Goal: Task Accomplishment & Management: Manage account settings

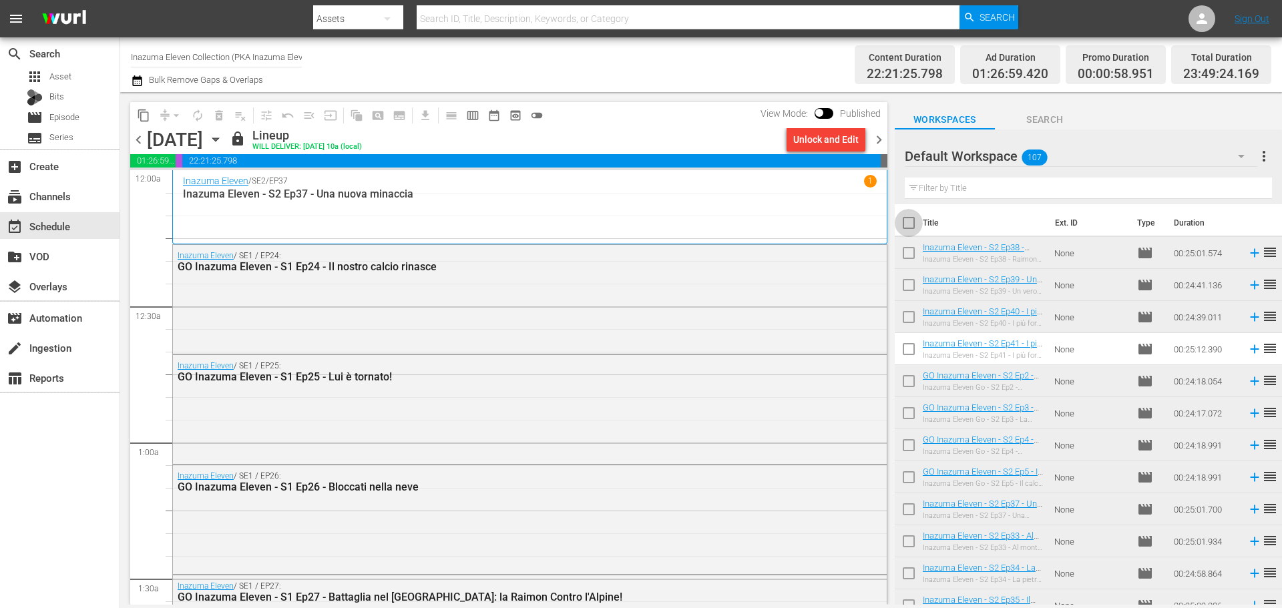
click at [910, 224] on input "checkbox" at bounding box center [908, 226] width 28 height 28
checkbox input "true"
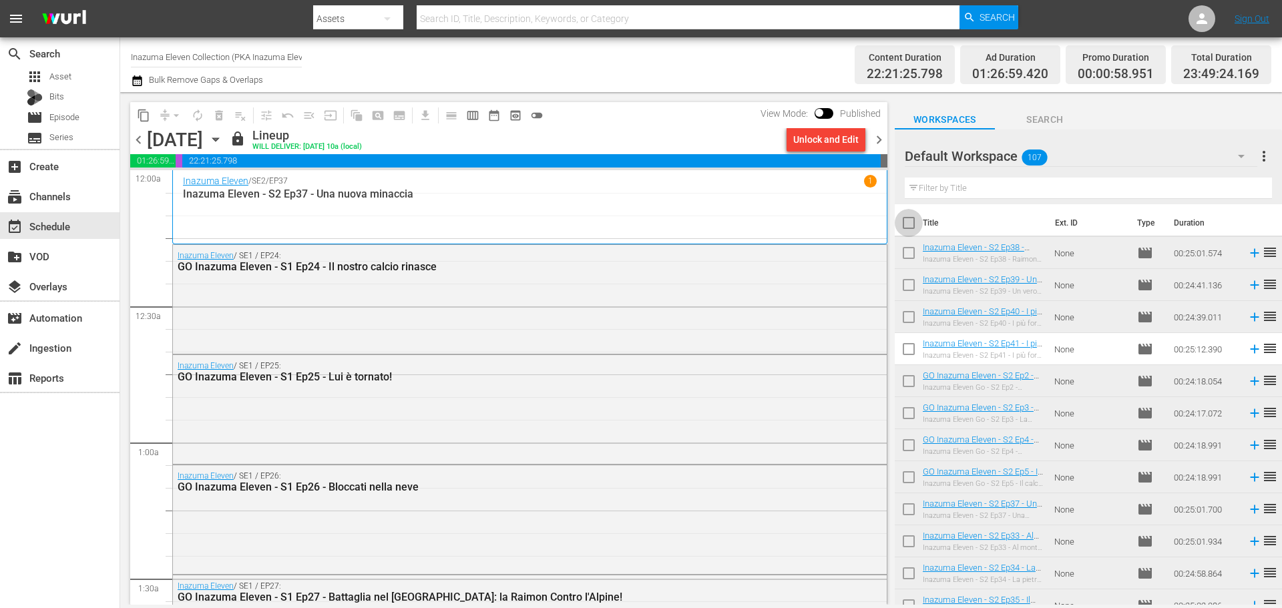
checkbox input "true"
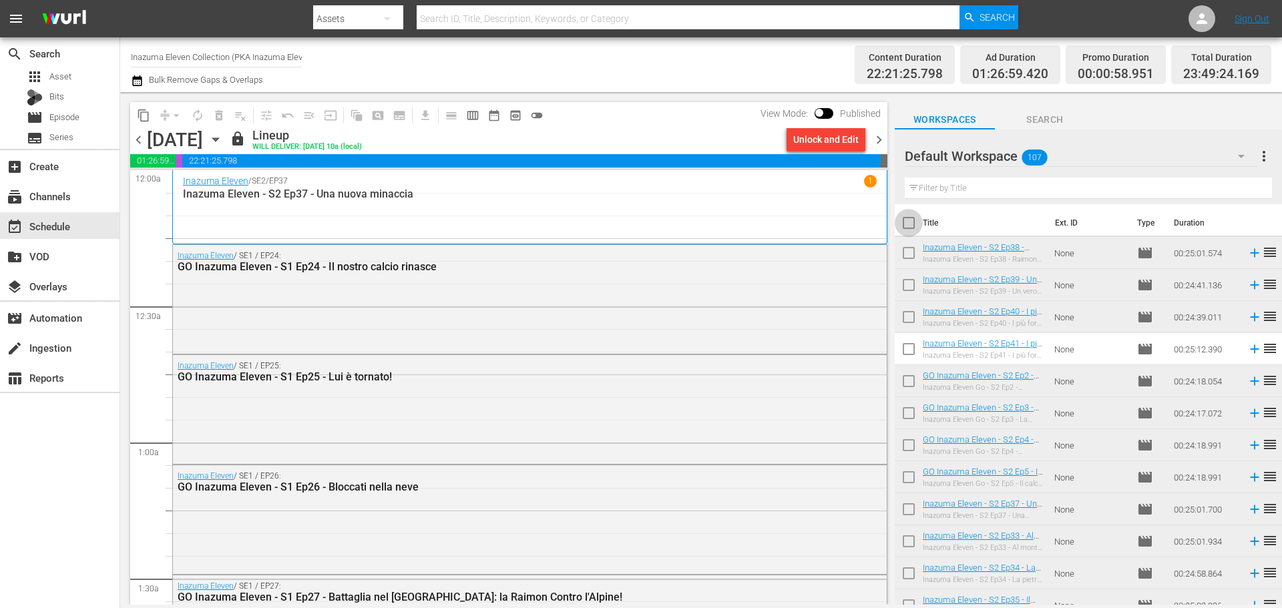
checkbox input "true"
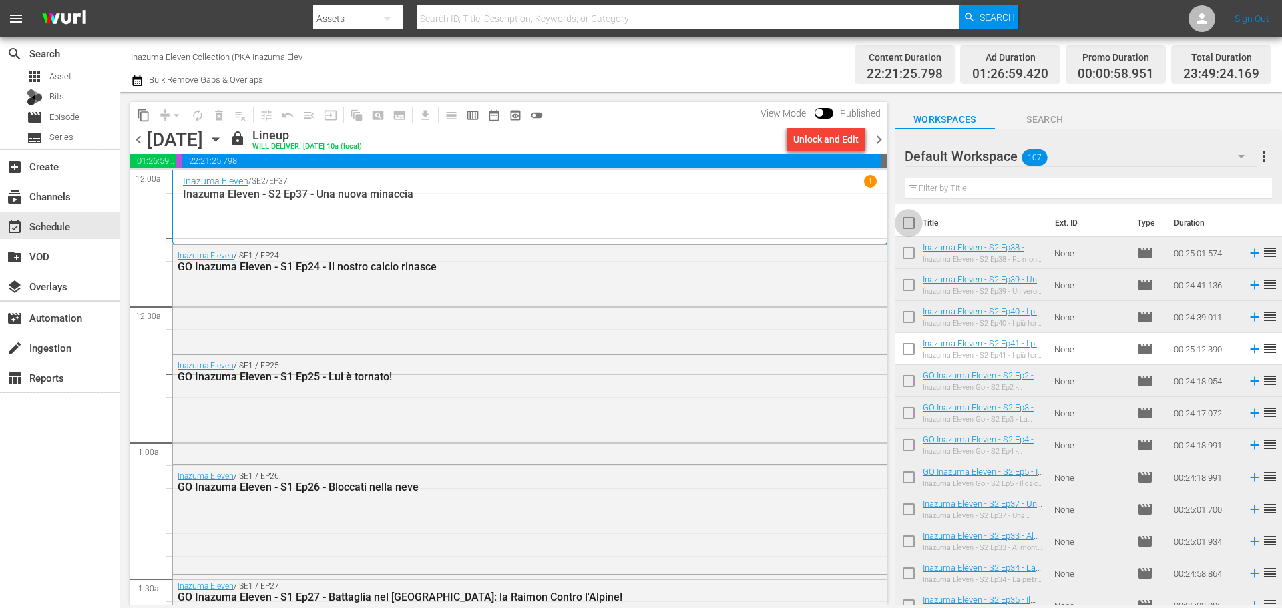
checkbox input "true"
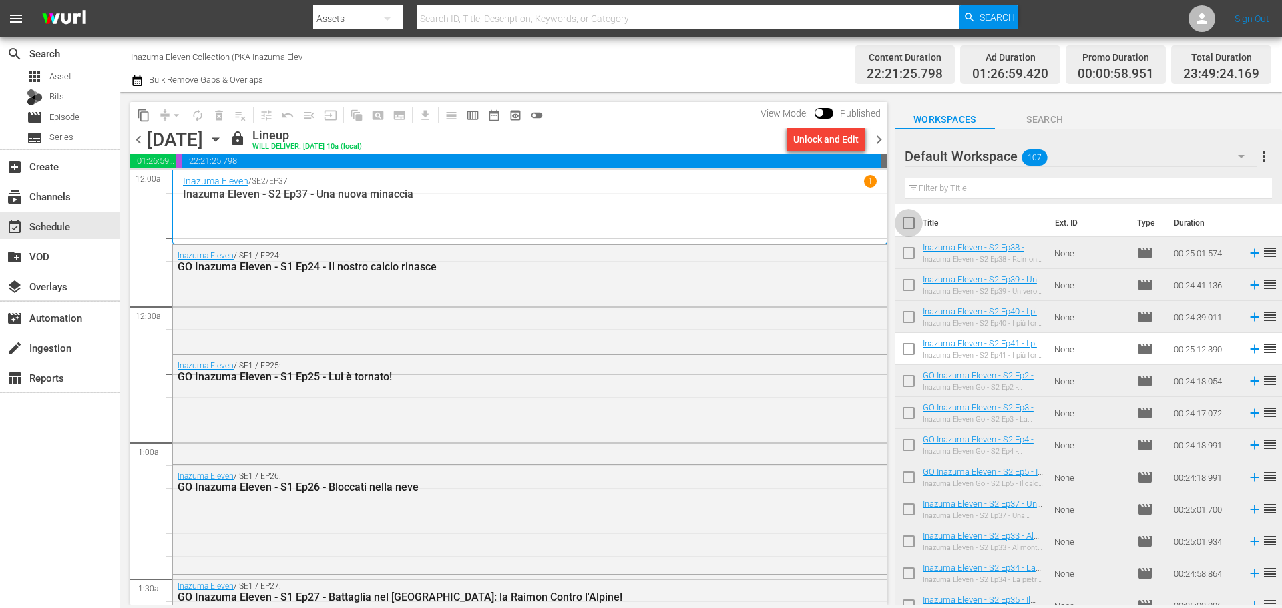
checkbox input "true"
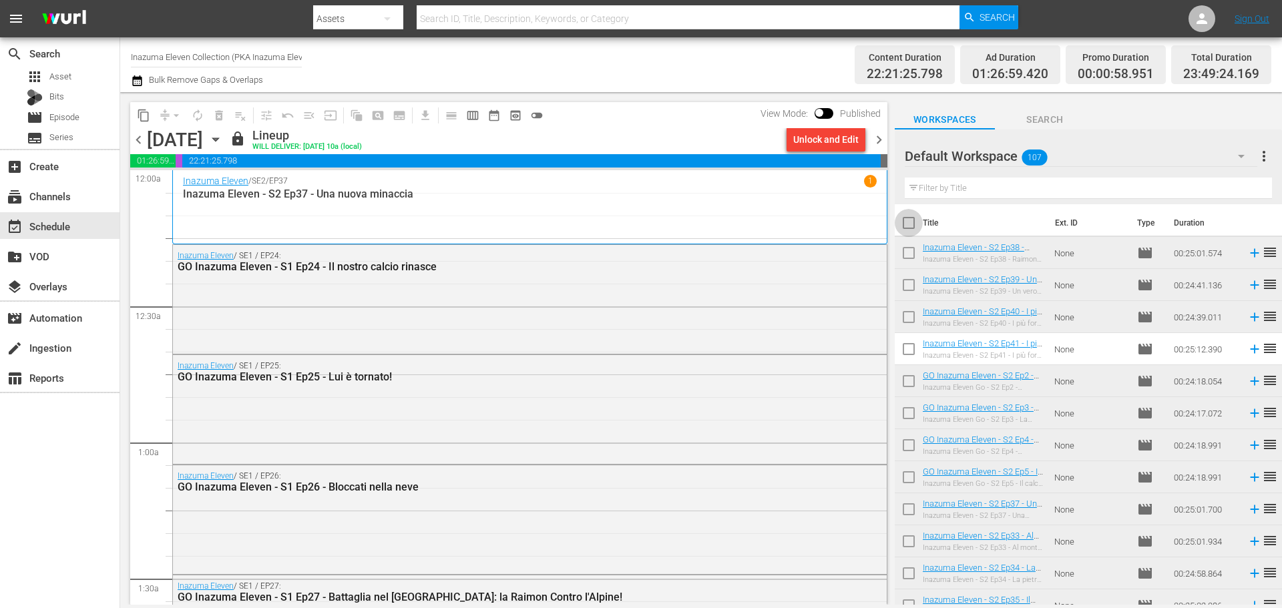
checkbox input "true"
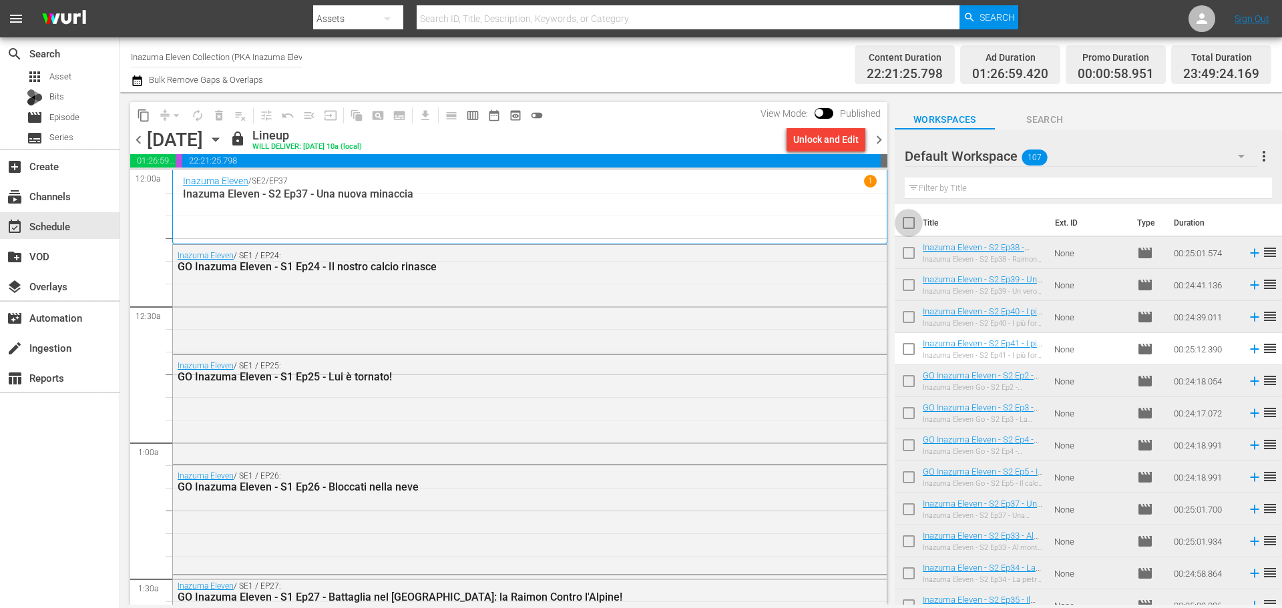
checkbox input "true"
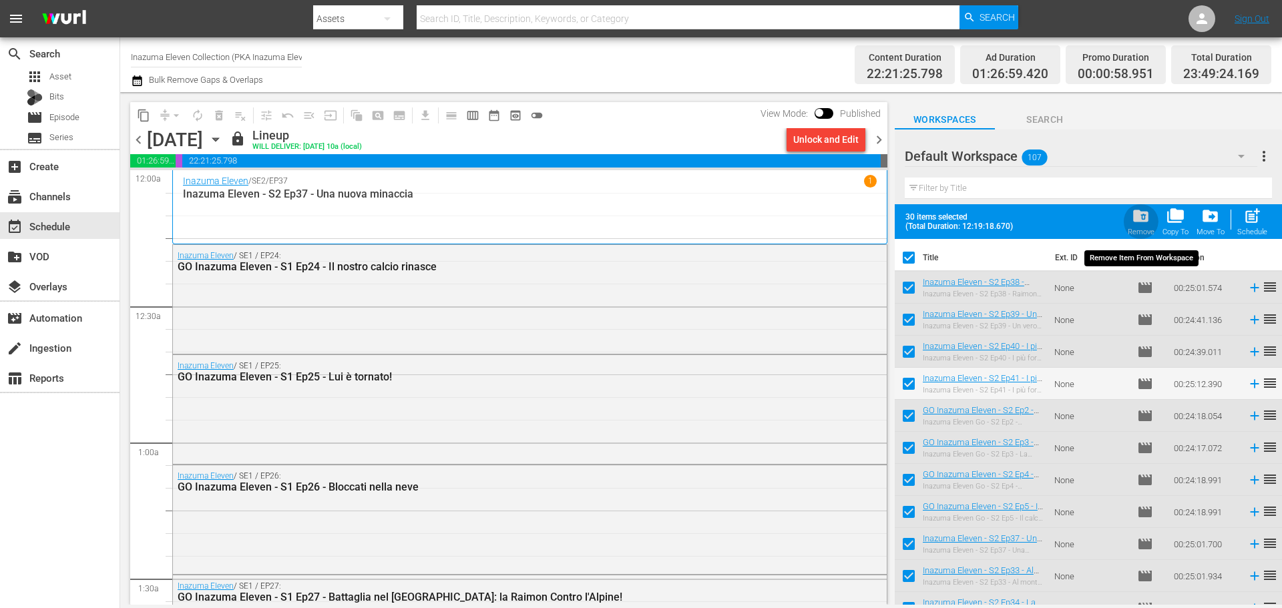
click at [1132, 218] on span "folder_delete" at bounding box center [1140, 216] width 18 height 18
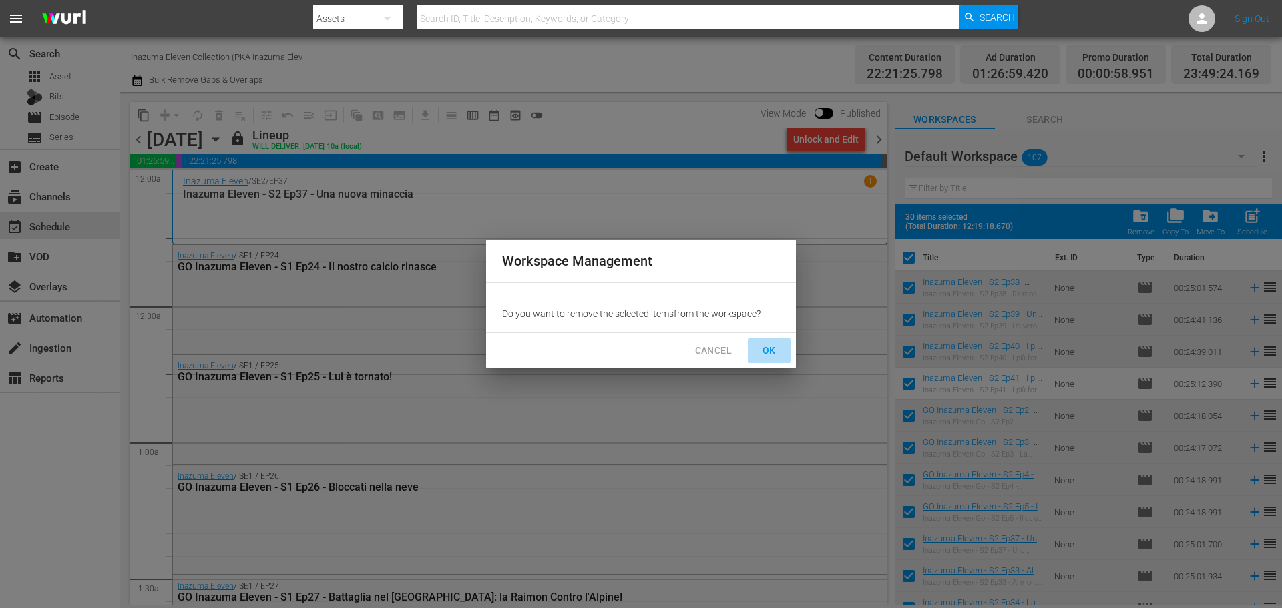
click at [780, 347] on button "OK" at bounding box center [769, 350] width 43 height 25
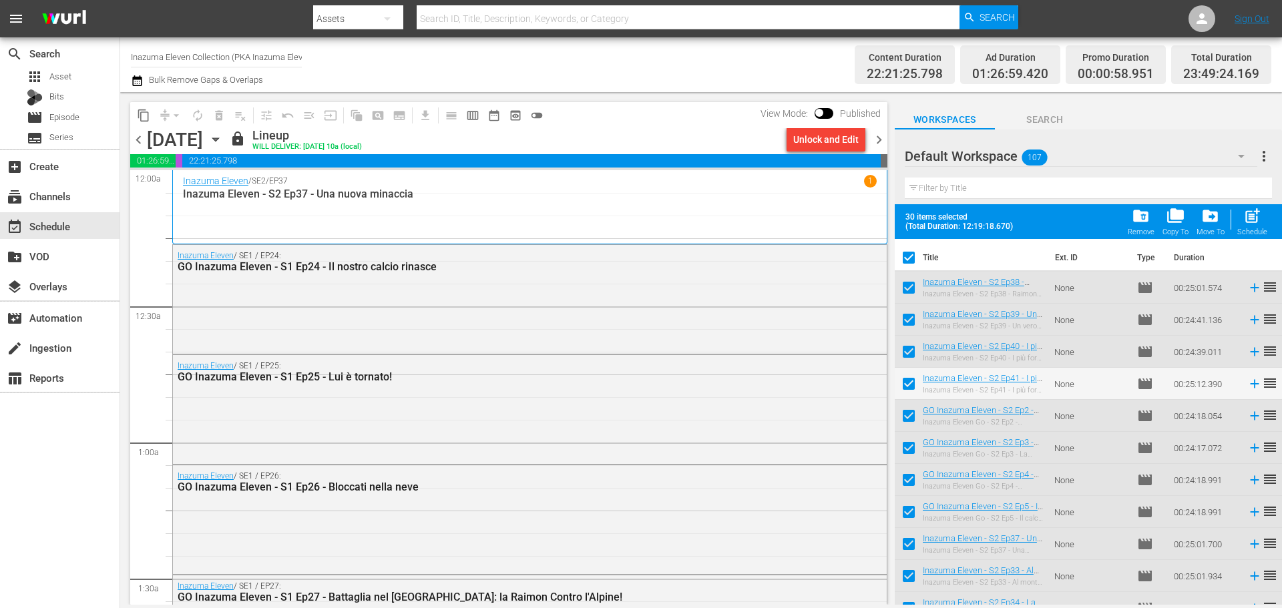
checkbox input "false"
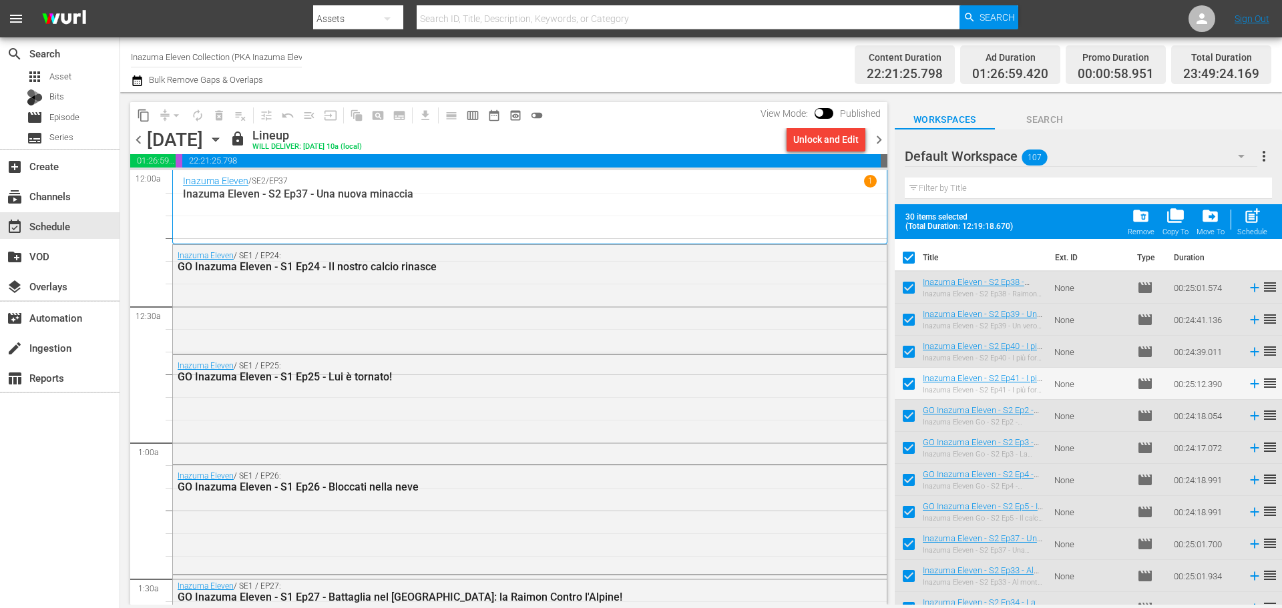
checkbox input "false"
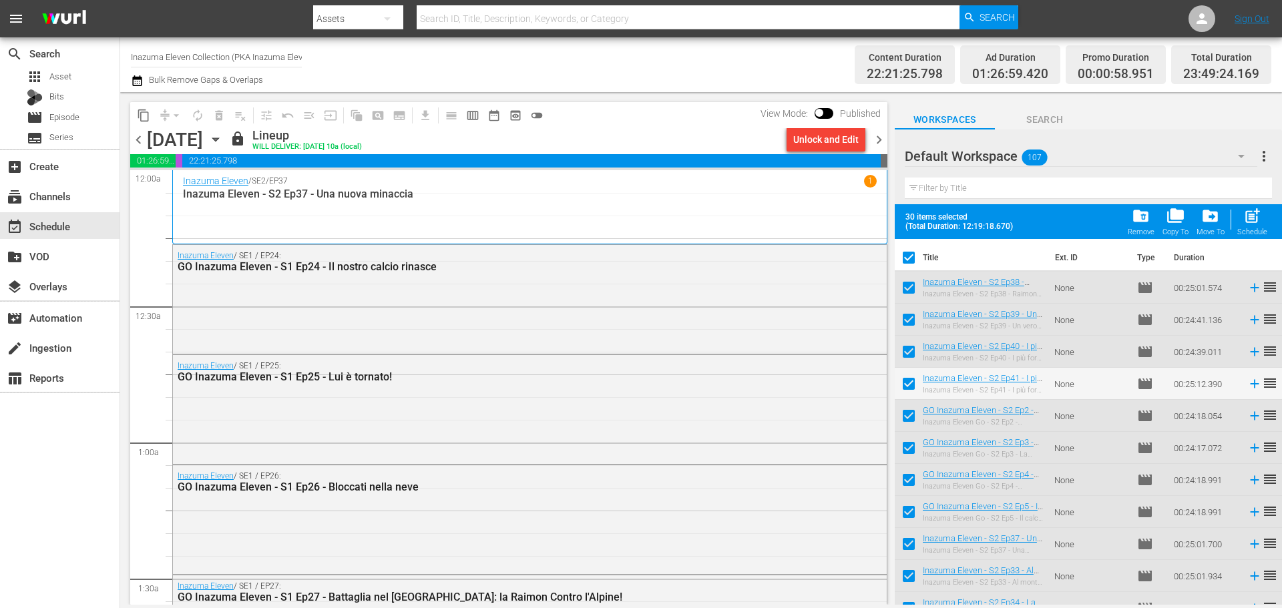
checkbox input "false"
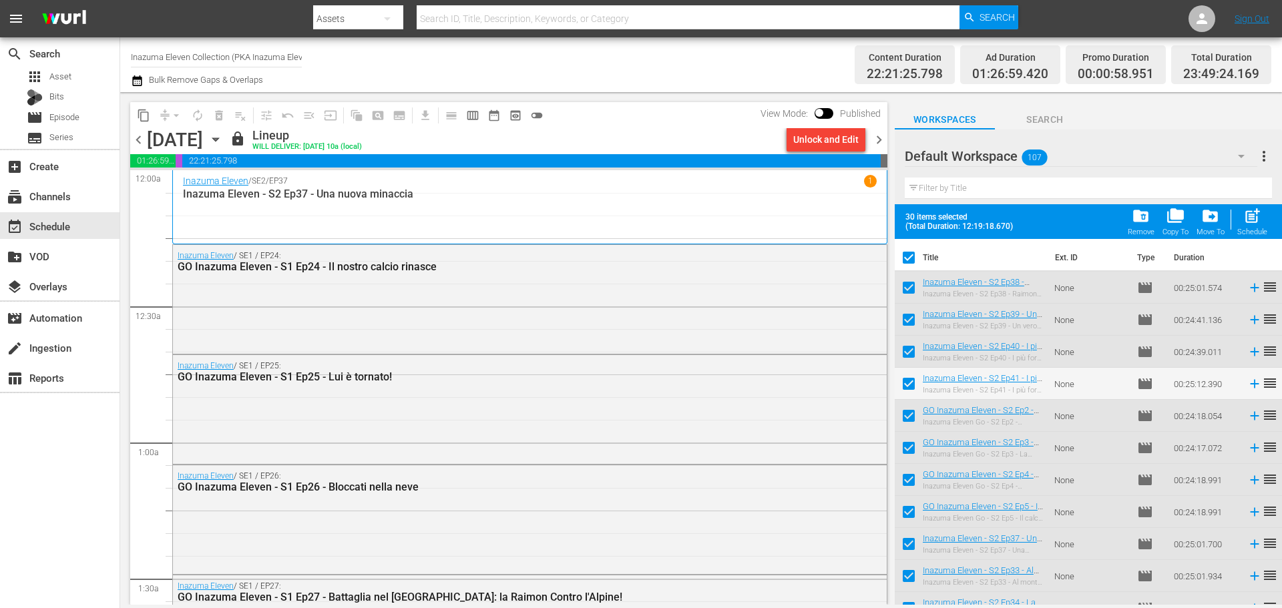
checkbox input "false"
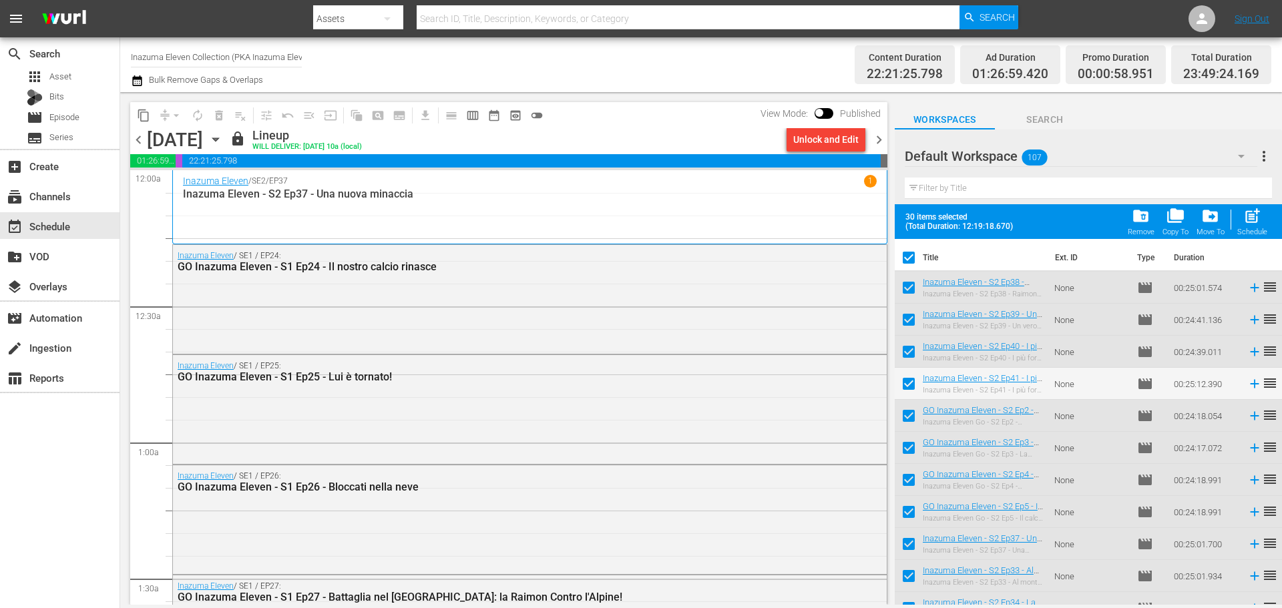
checkbox input "false"
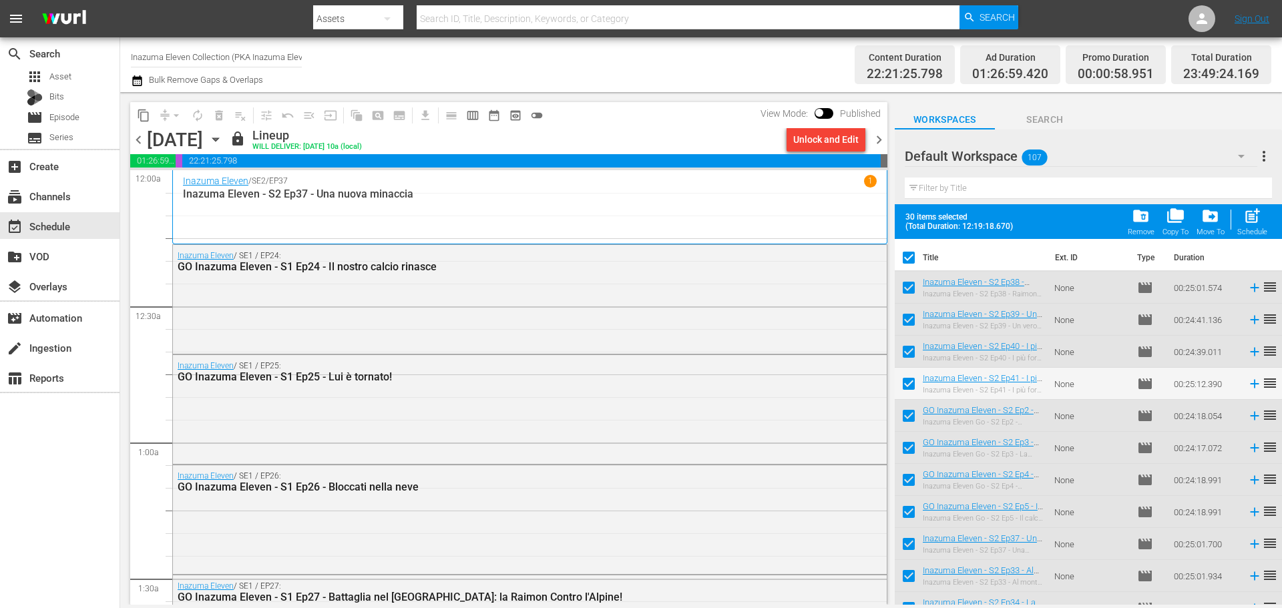
checkbox input "false"
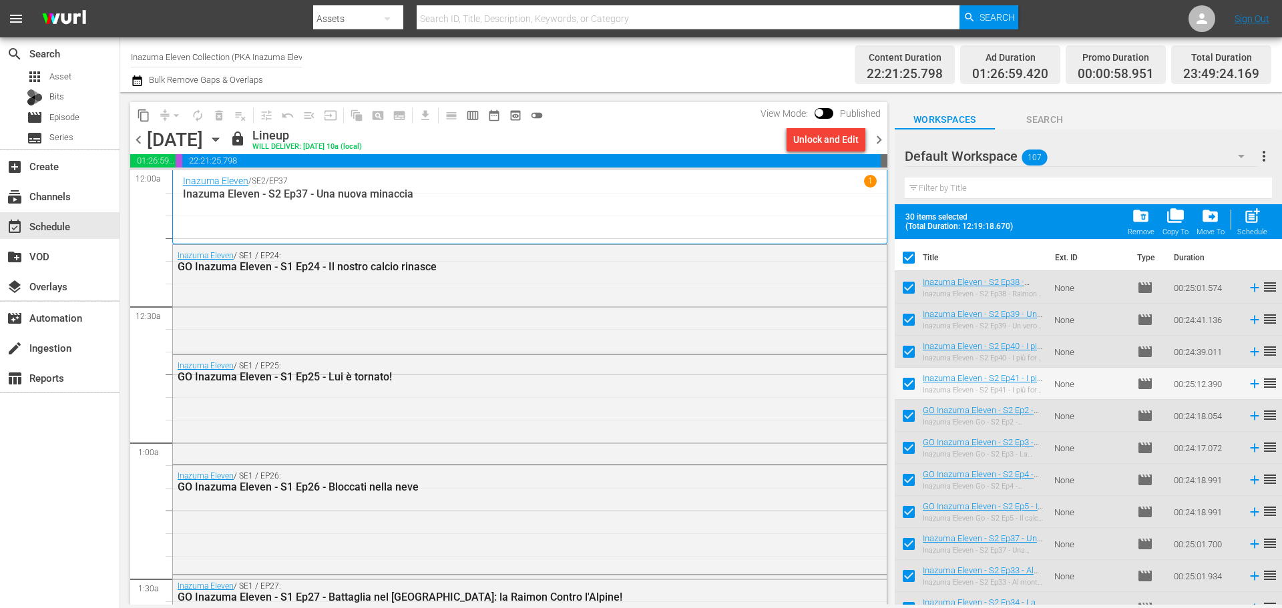
checkbox input "false"
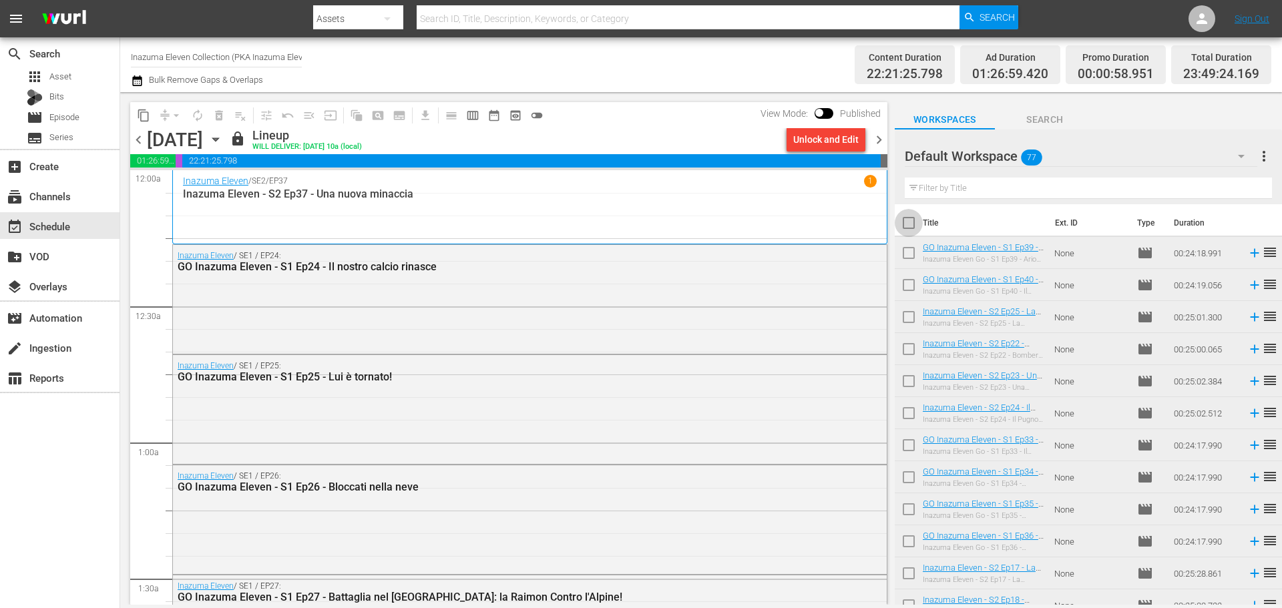
click at [912, 220] on input "checkbox" at bounding box center [908, 226] width 28 height 28
checkbox input "true"
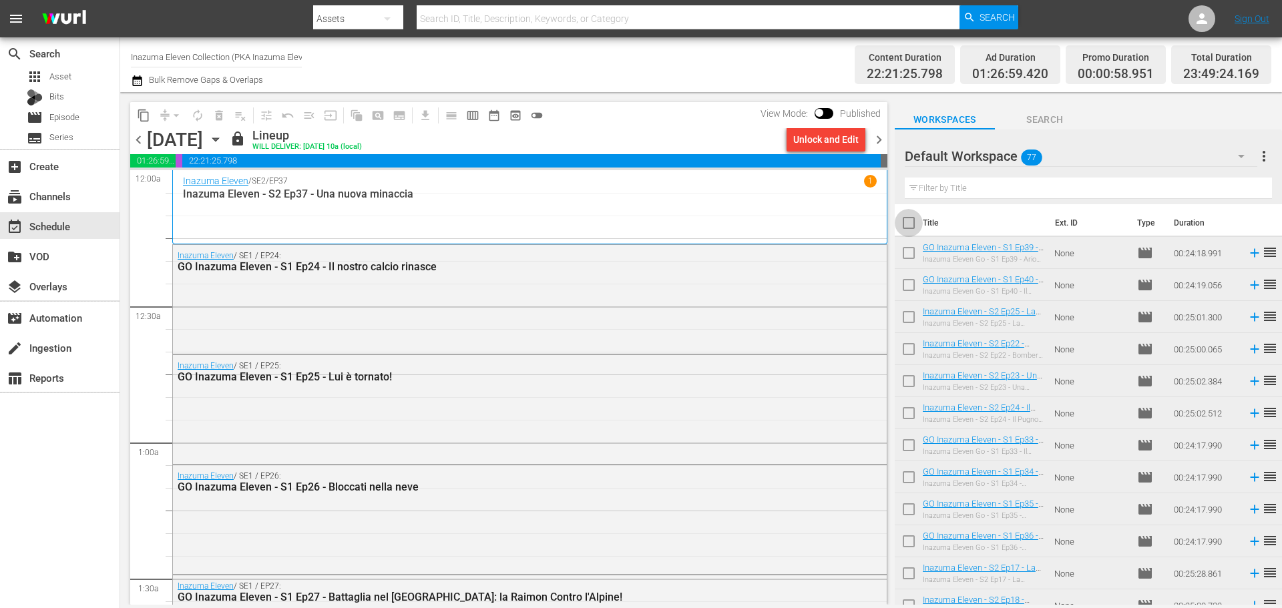
checkbox input "true"
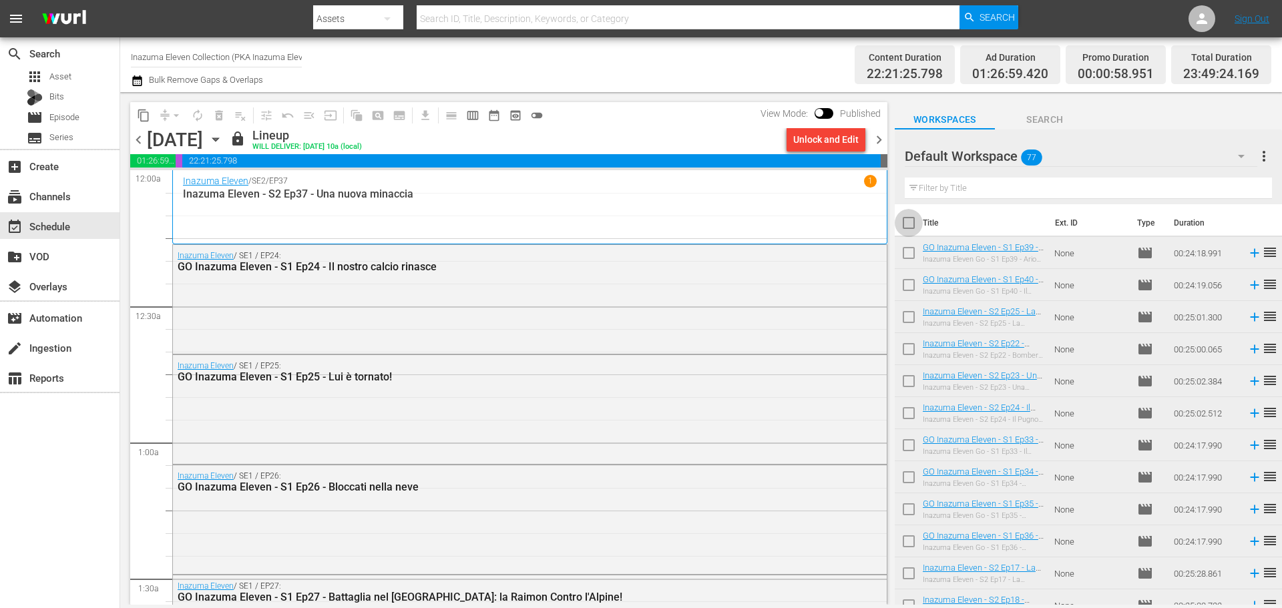
checkbox input "true"
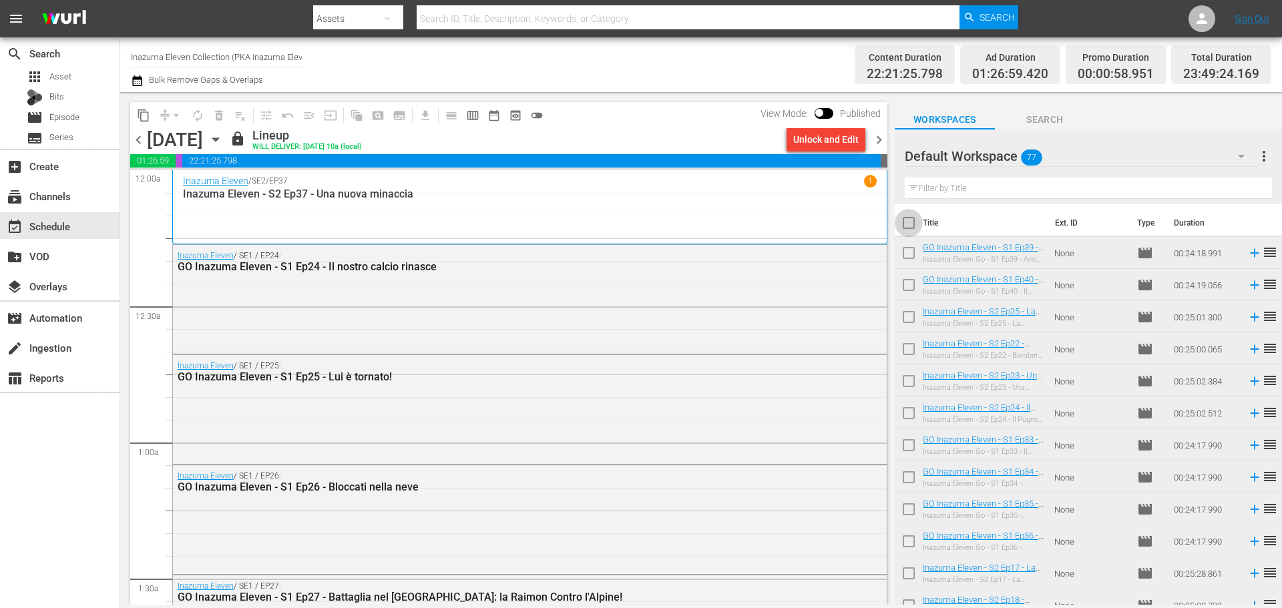
checkbox input "true"
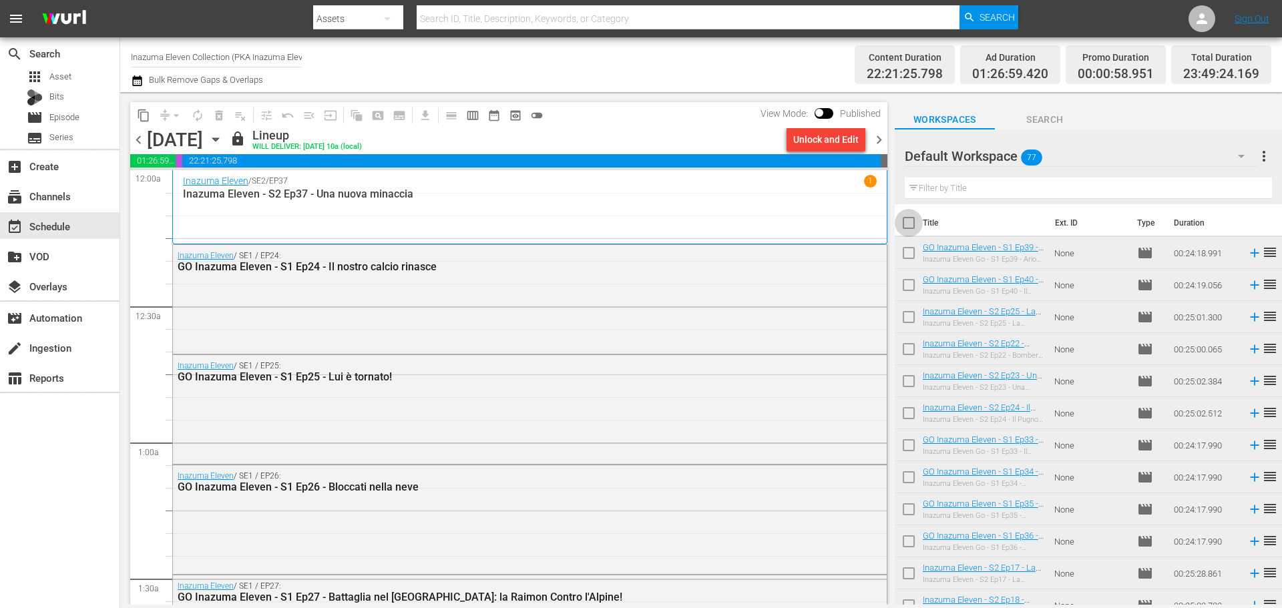
checkbox input "true"
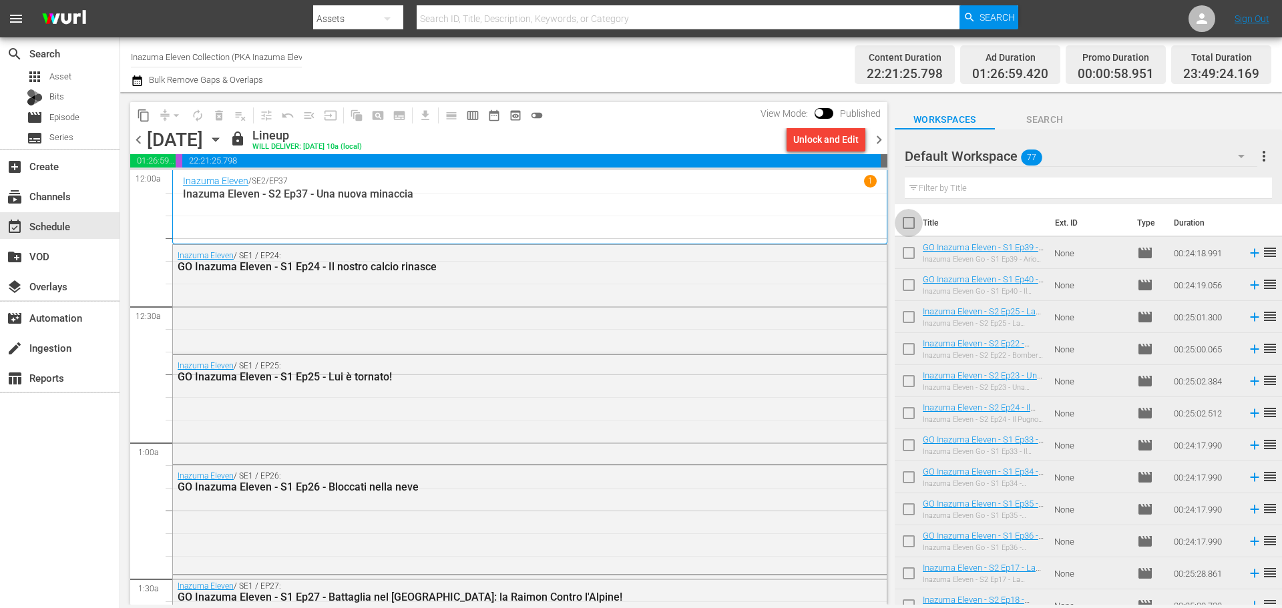
checkbox input "true"
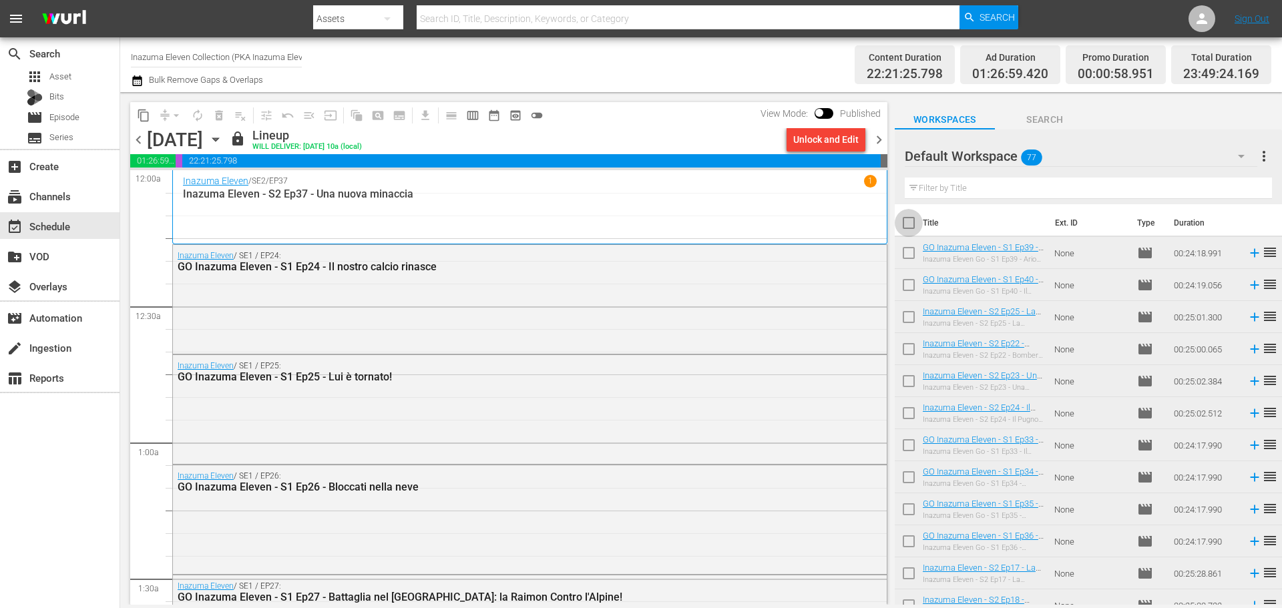
checkbox input "true"
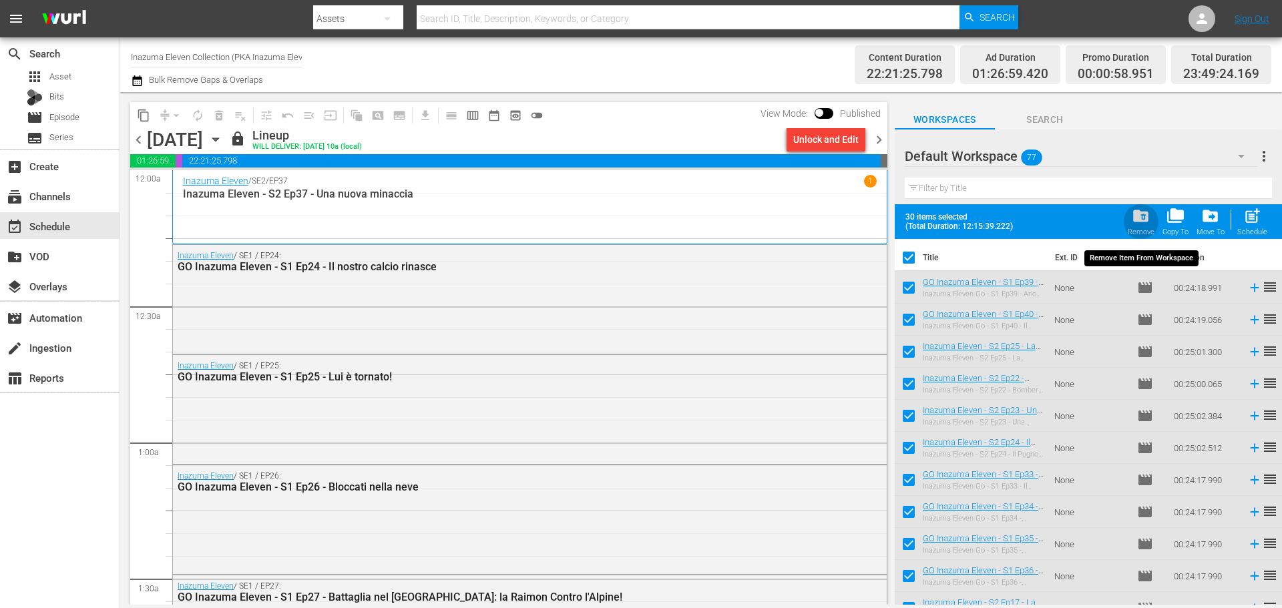
click at [1141, 222] on span "folder_delete" at bounding box center [1140, 216] width 18 height 18
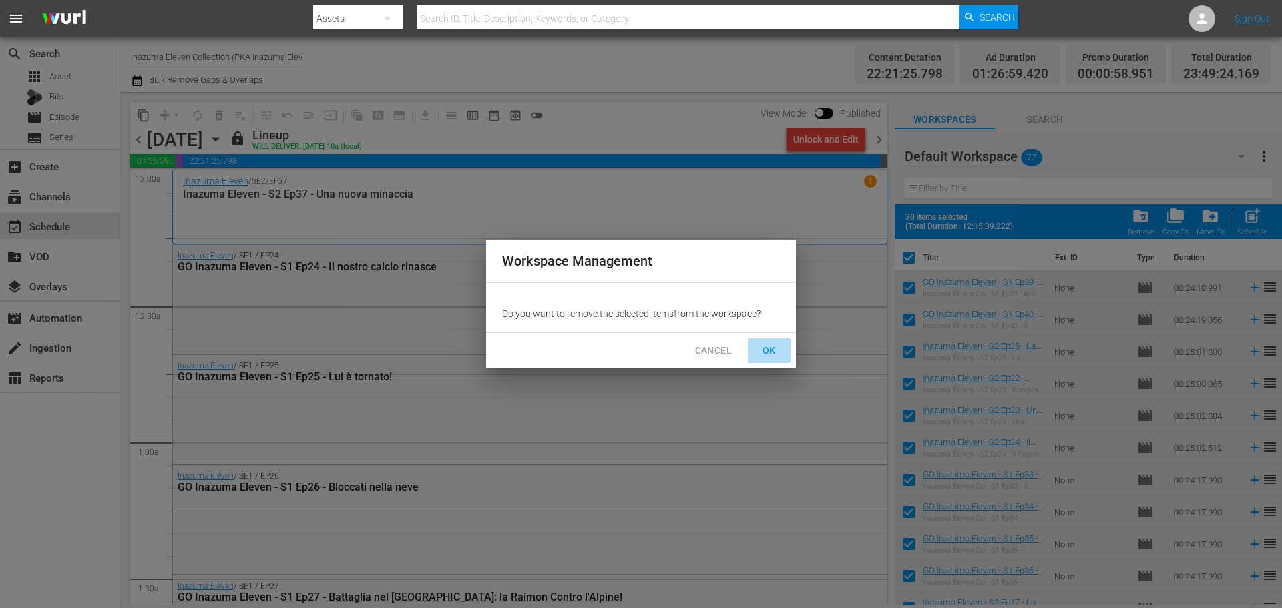
click at [765, 350] on span "OK" at bounding box center [768, 350] width 21 height 17
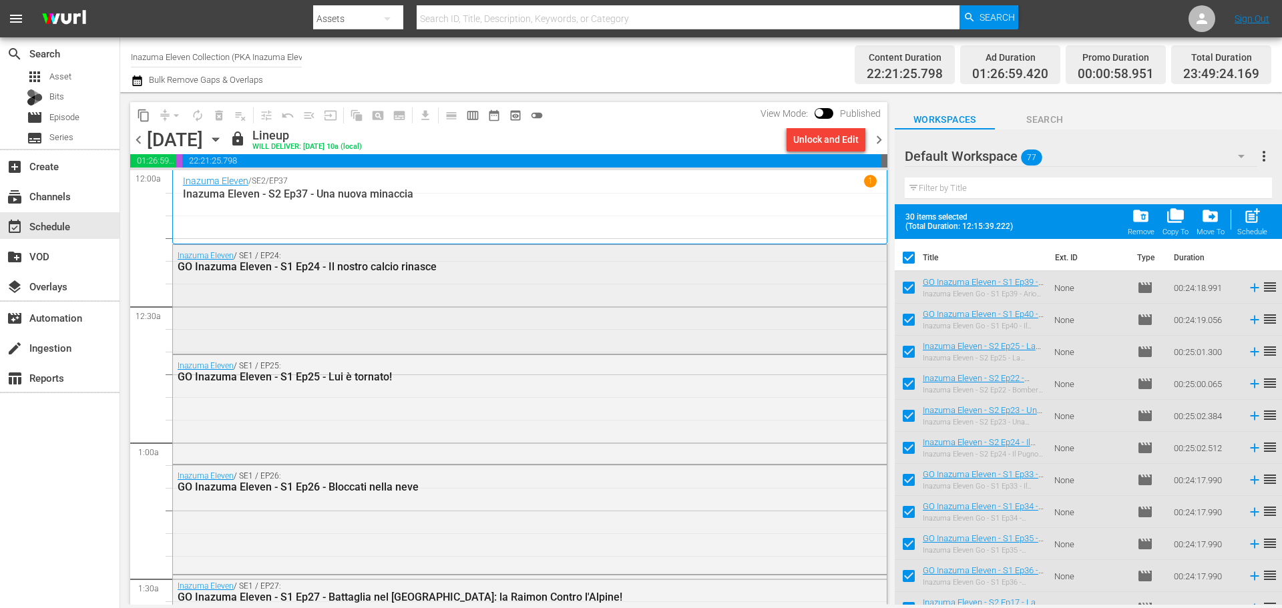
checkbox input "false"
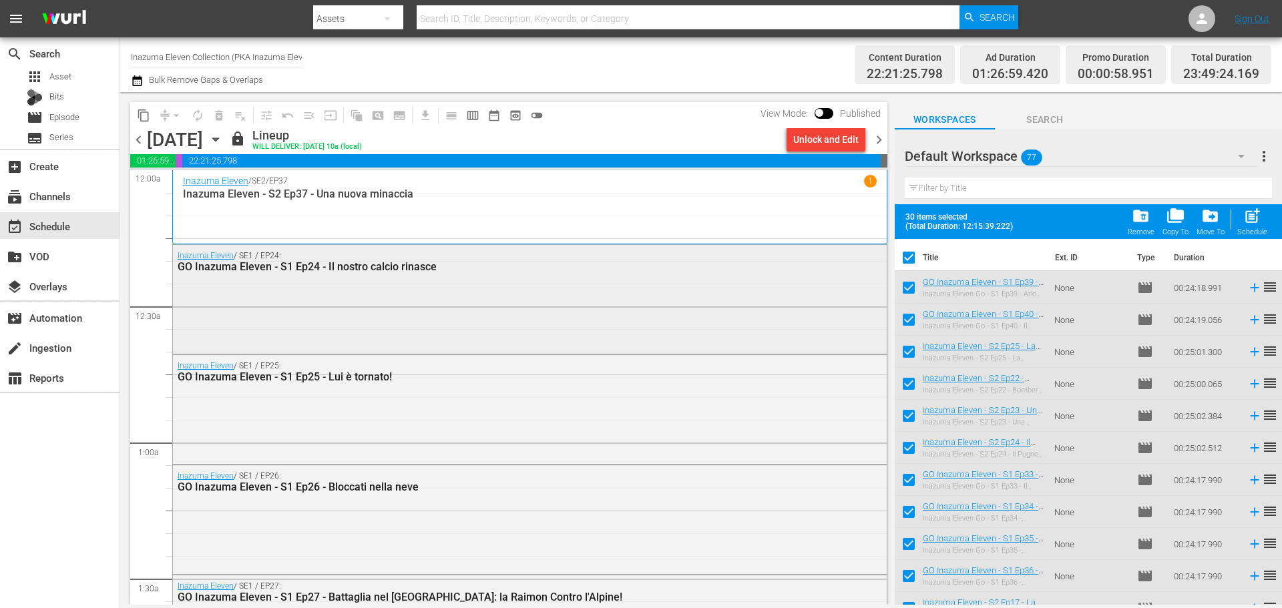
checkbox input "false"
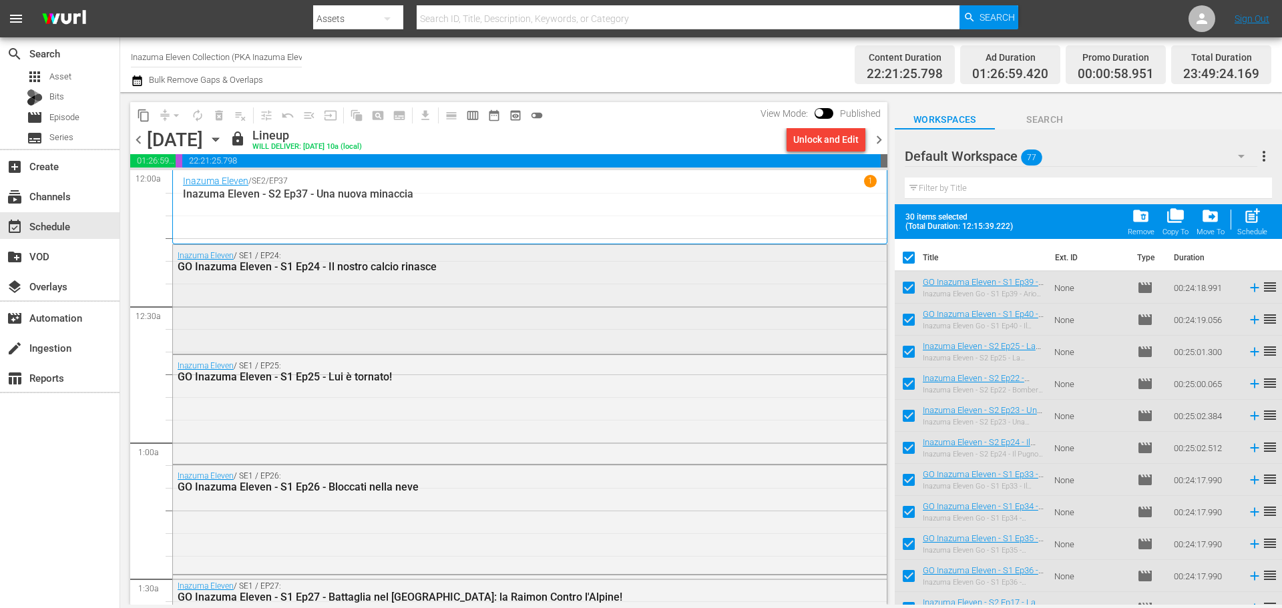
checkbox input "false"
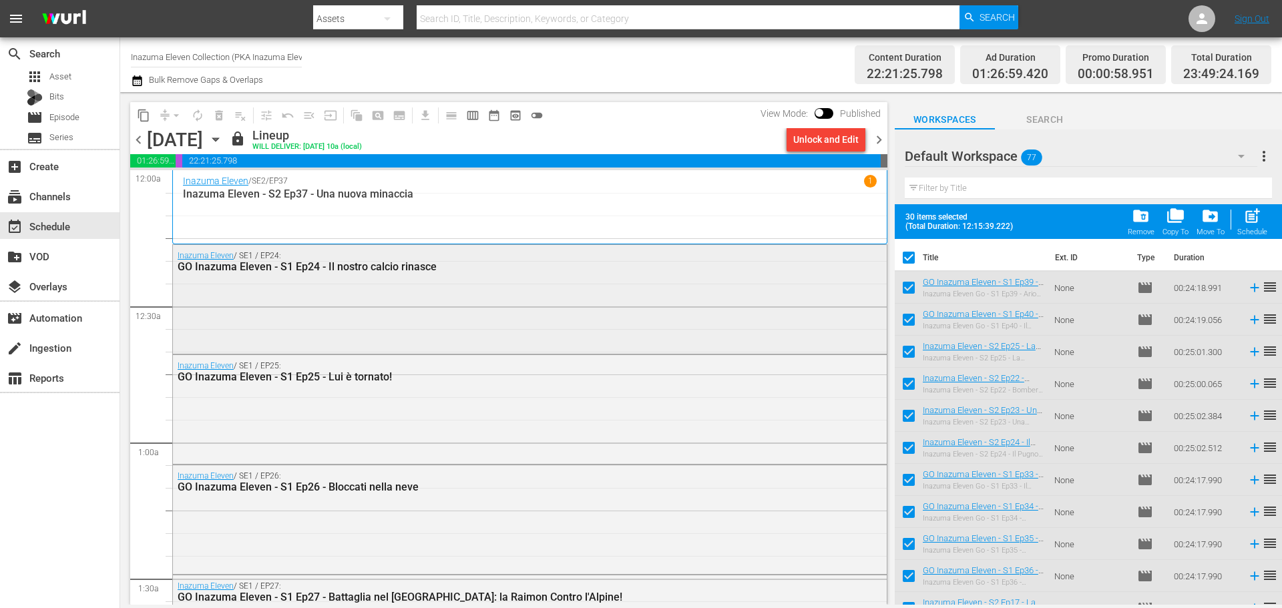
checkbox input "false"
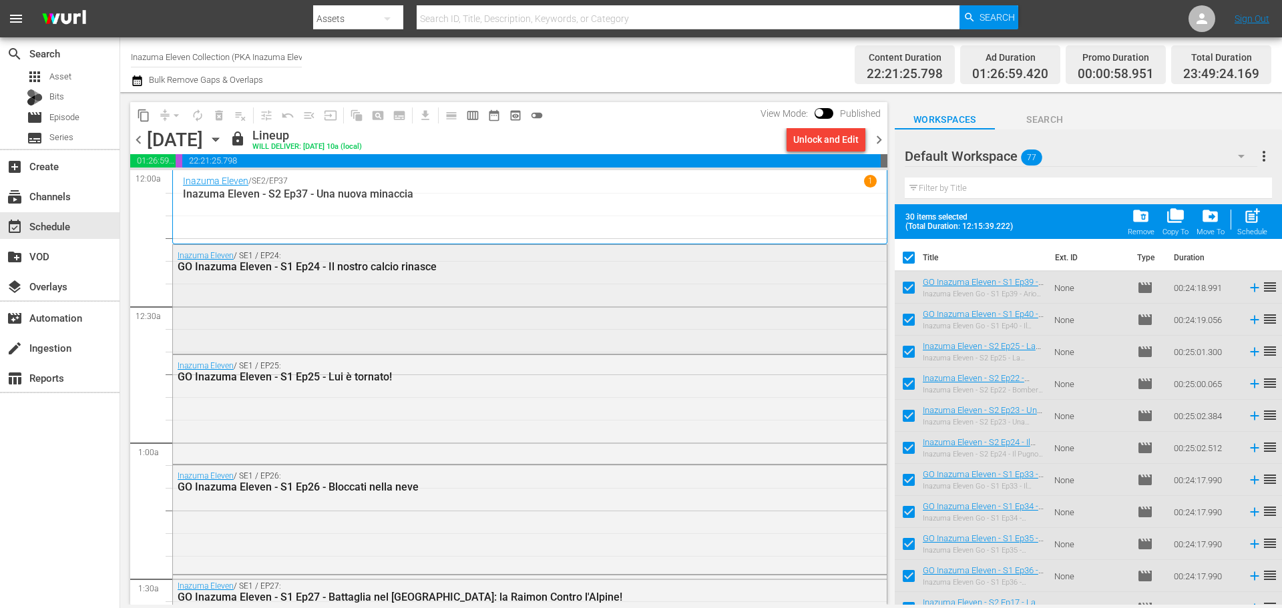
checkbox input "false"
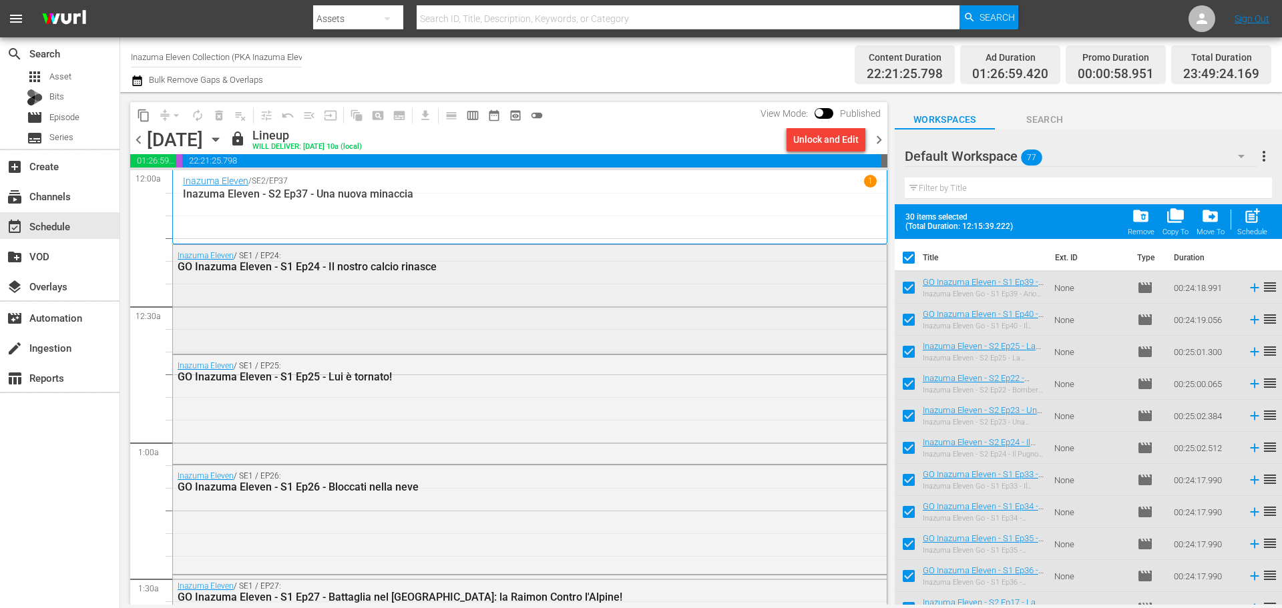
checkbox input "false"
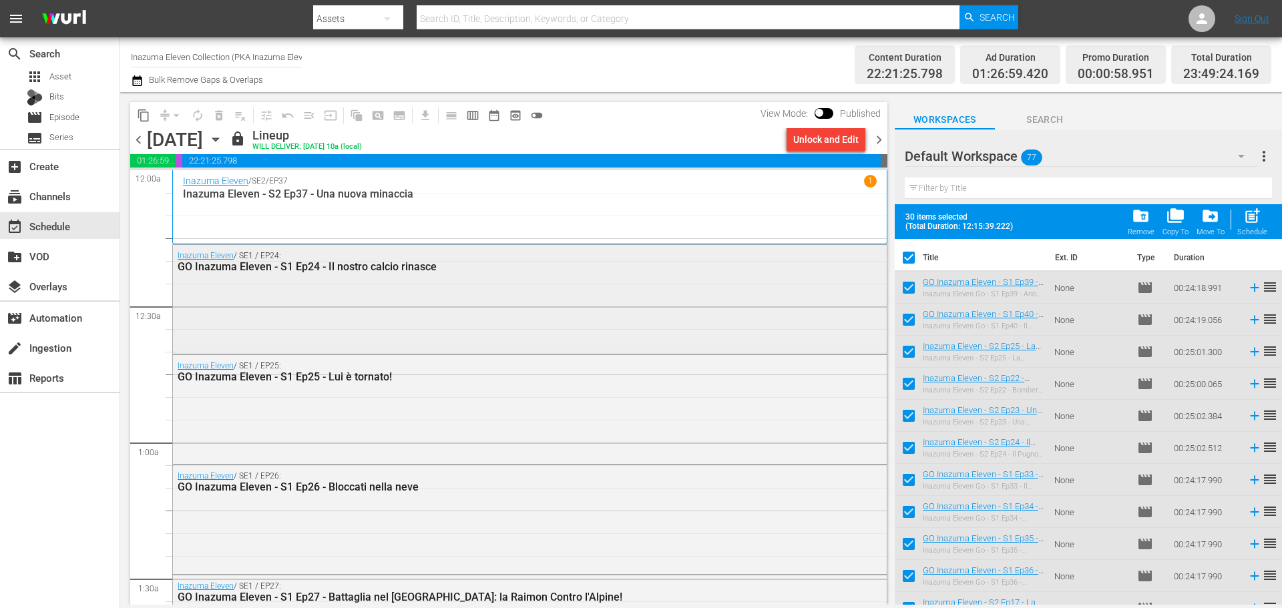
checkbox input "false"
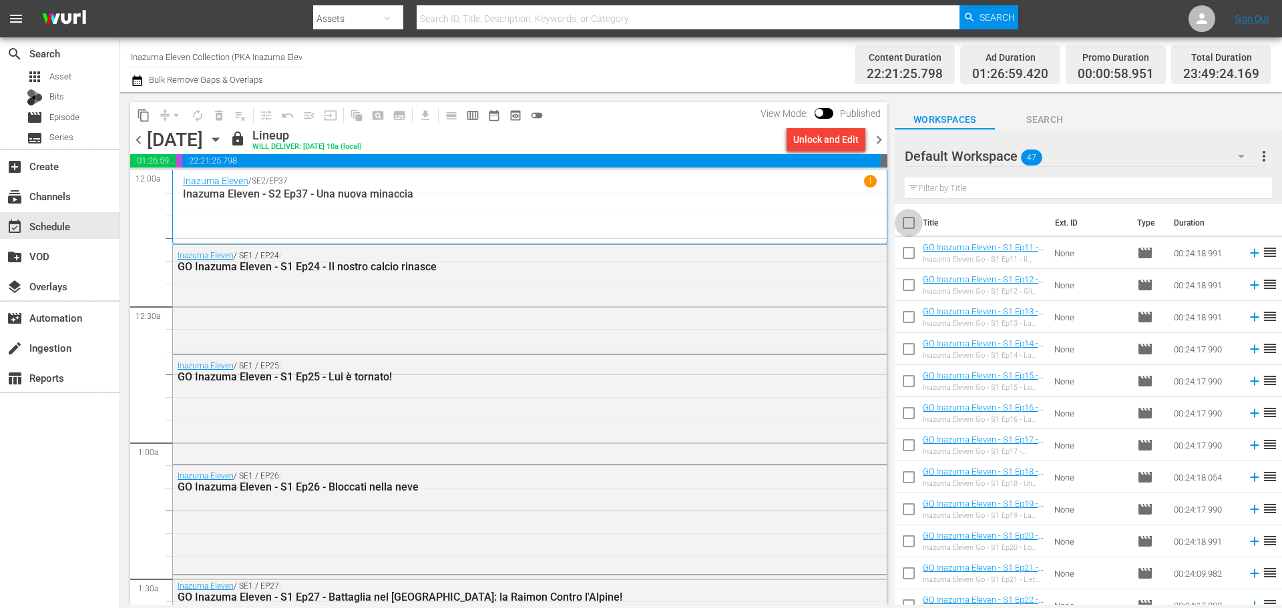
click at [916, 225] on input "checkbox" at bounding box center [908, 226] width 28 height 28
checkbox input "true"
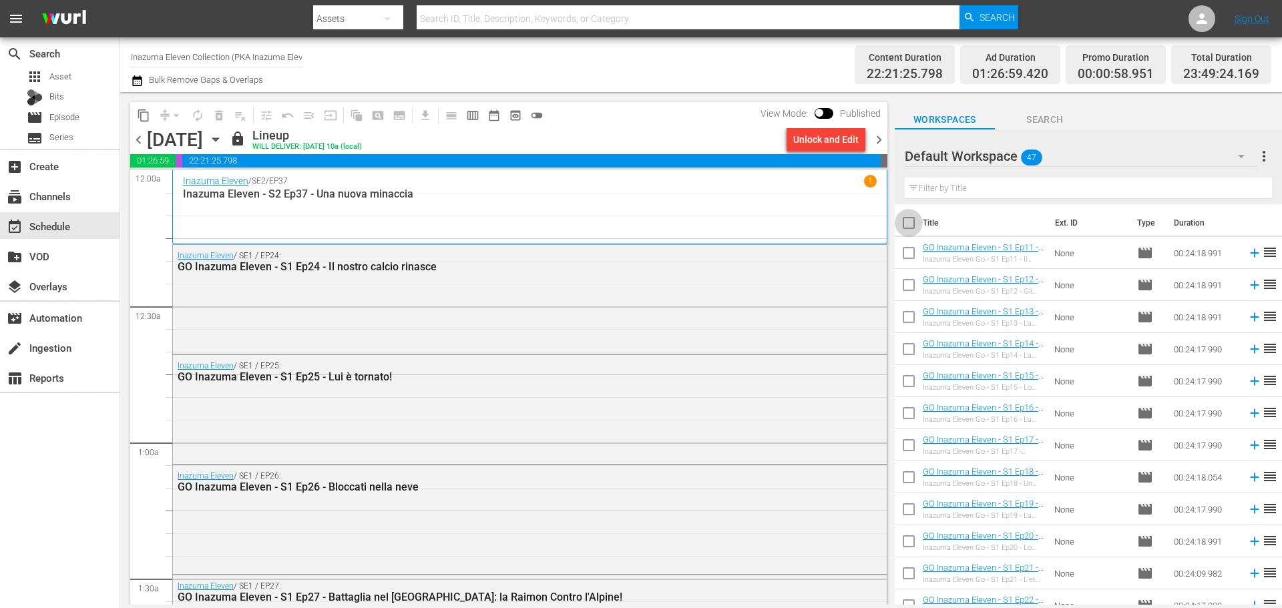
checkbox input "true"
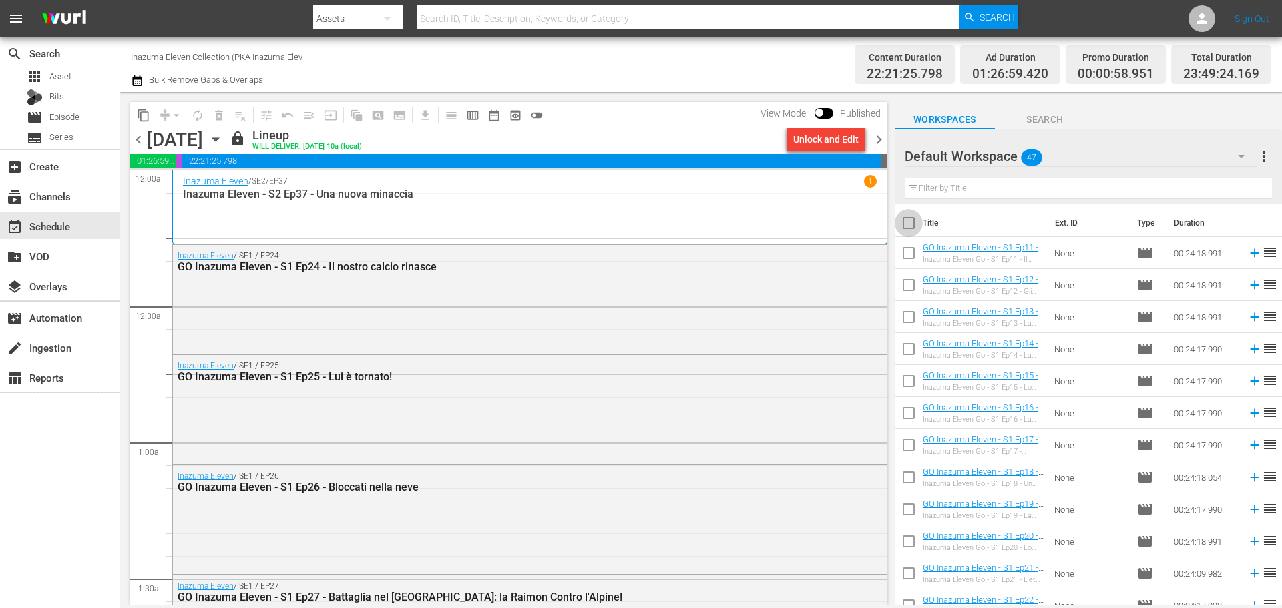
checkbox input "true"
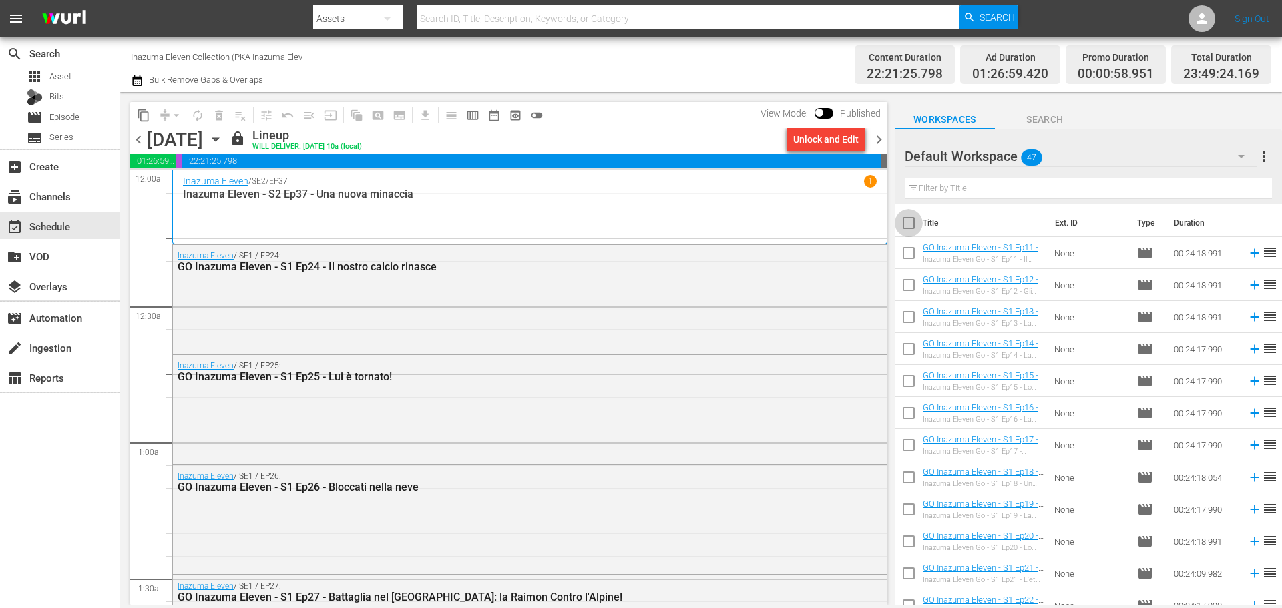
checkbox input "true"
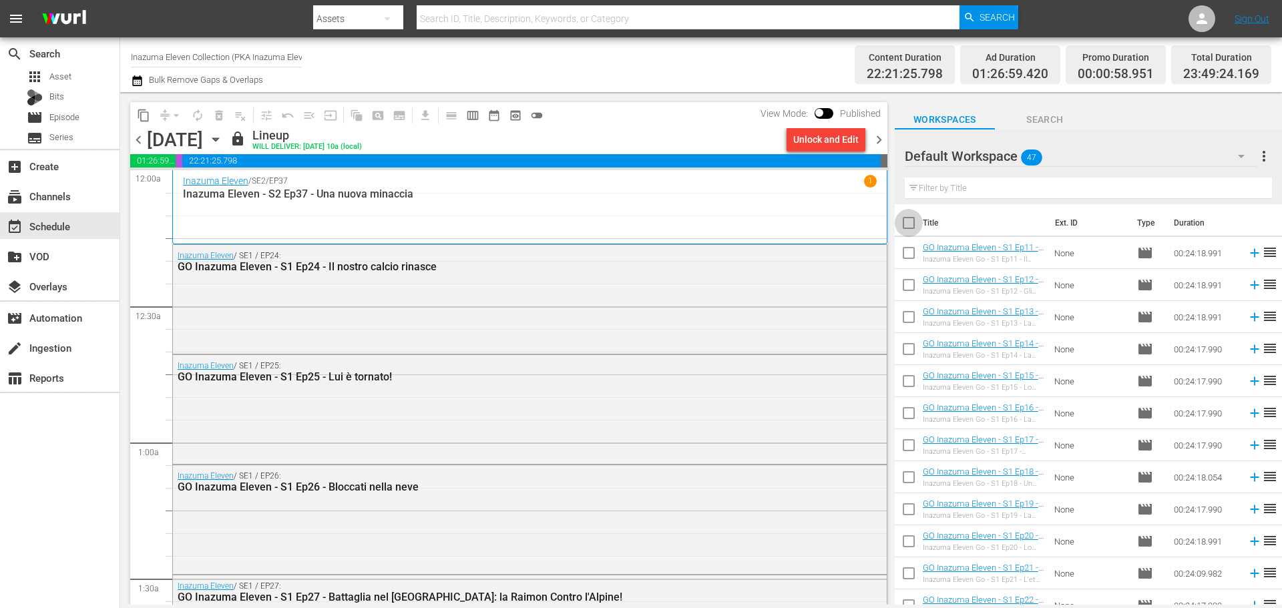
checkbox input "true"
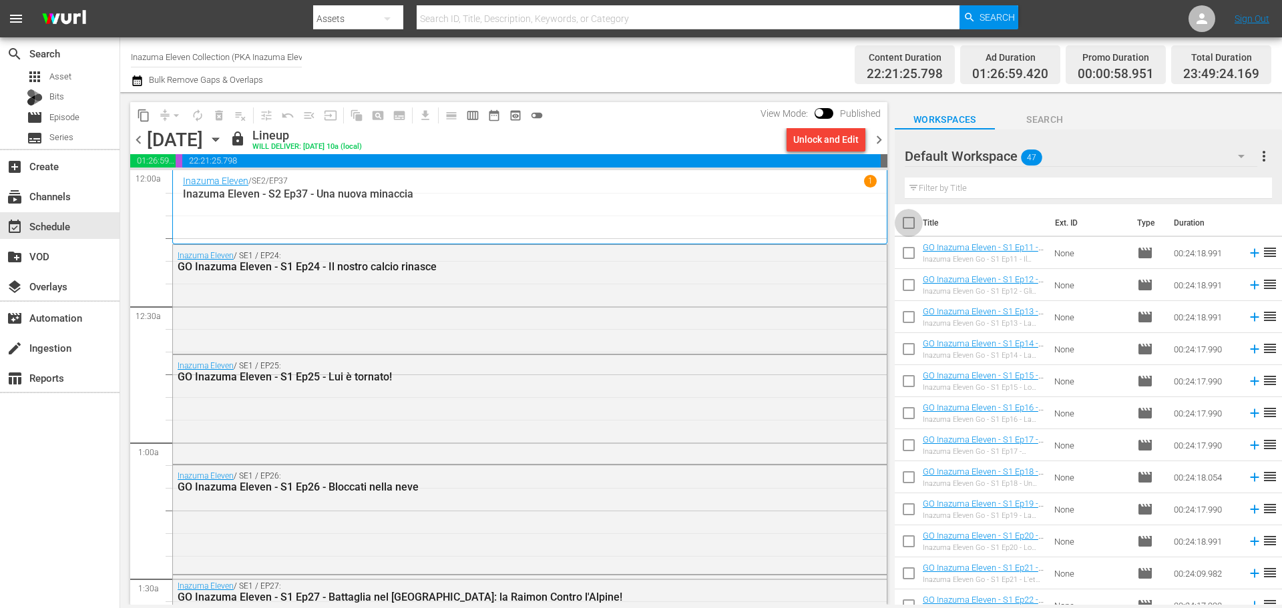
checkbox input "true"
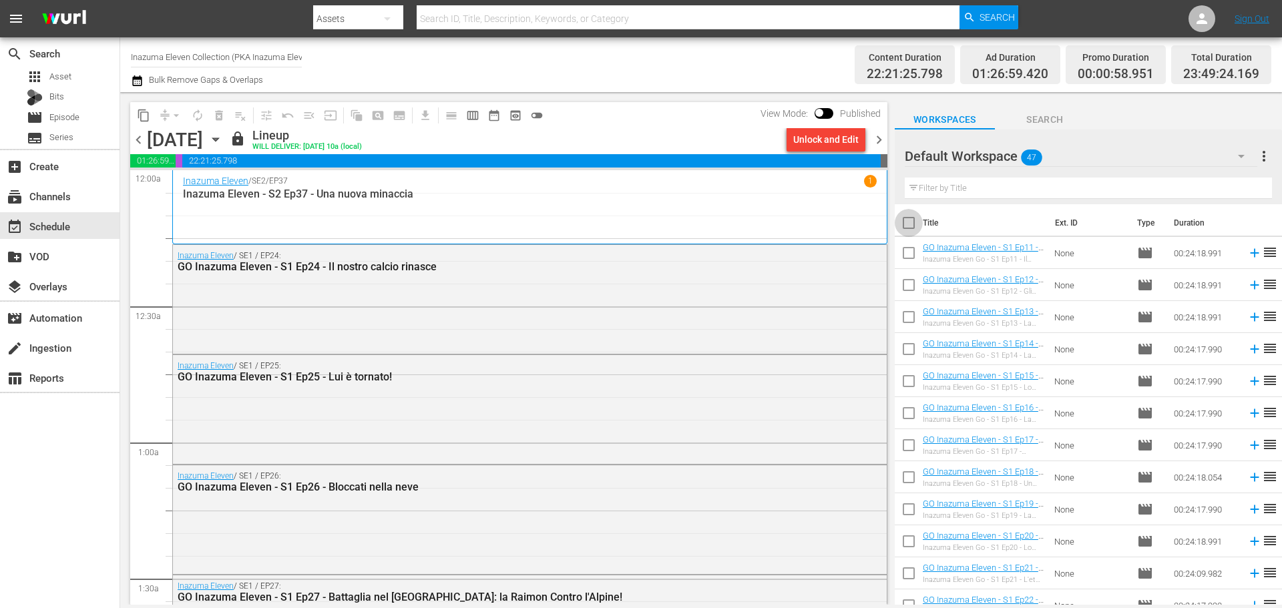
checkbox input "true"
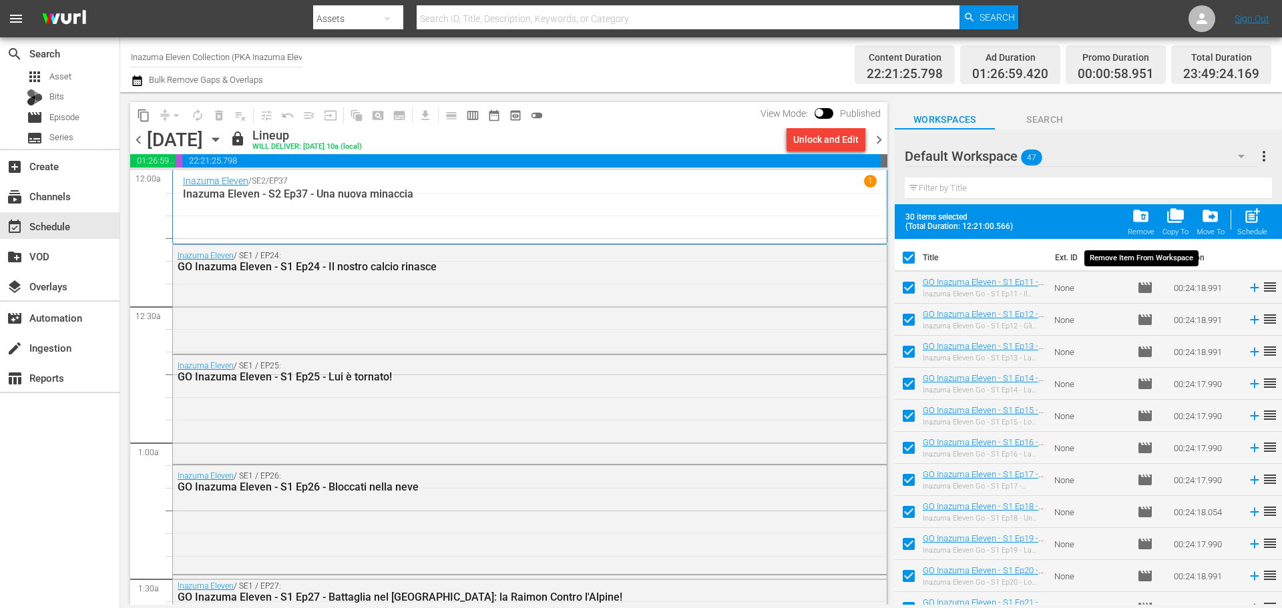
click at [1139, 222] on span "folder_delete" at bounding box center [1140, 216] width 18 height 18
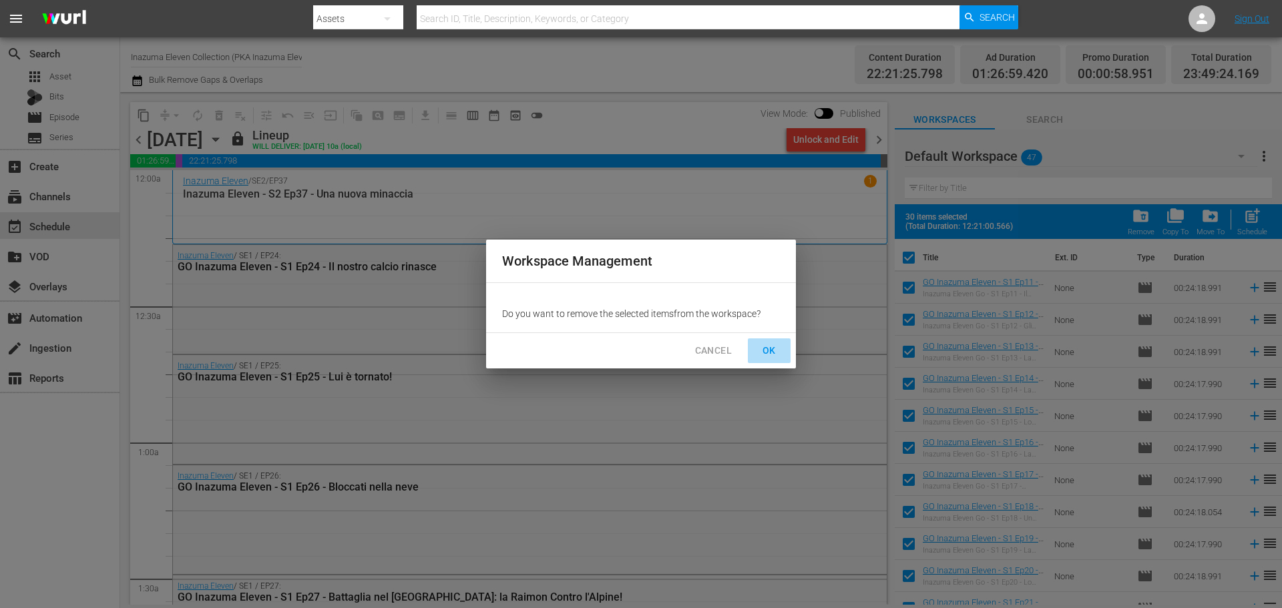
click at [776, 347] on span "OK" at bounding box center [768, 350] width 21 height 17
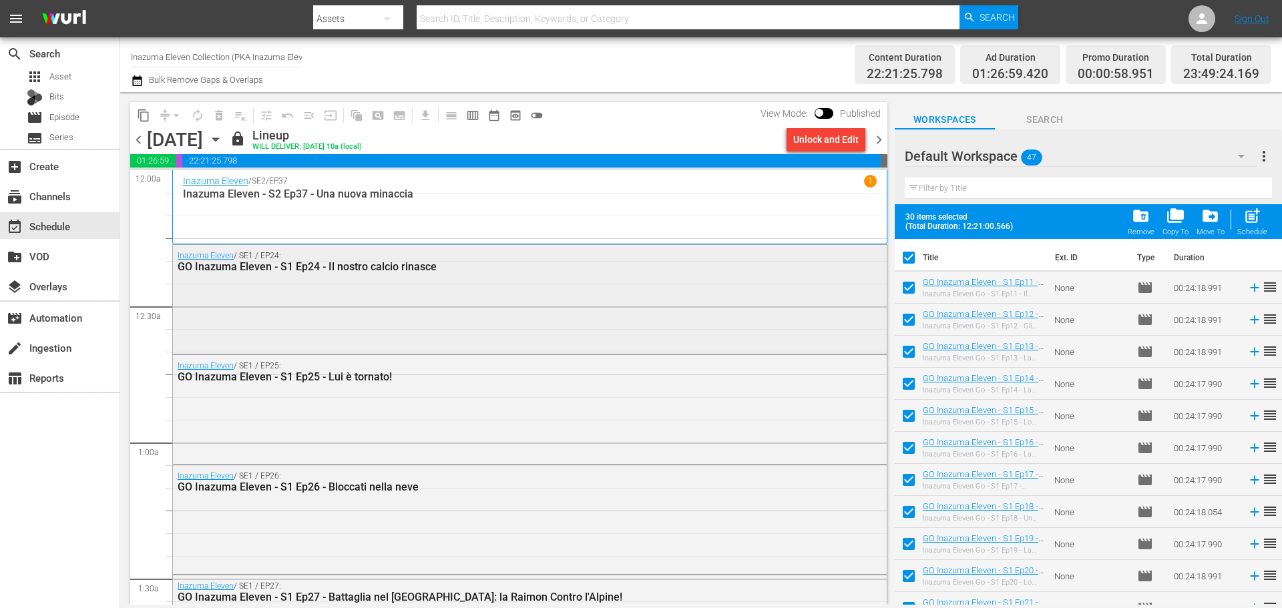
checkbox input "false"
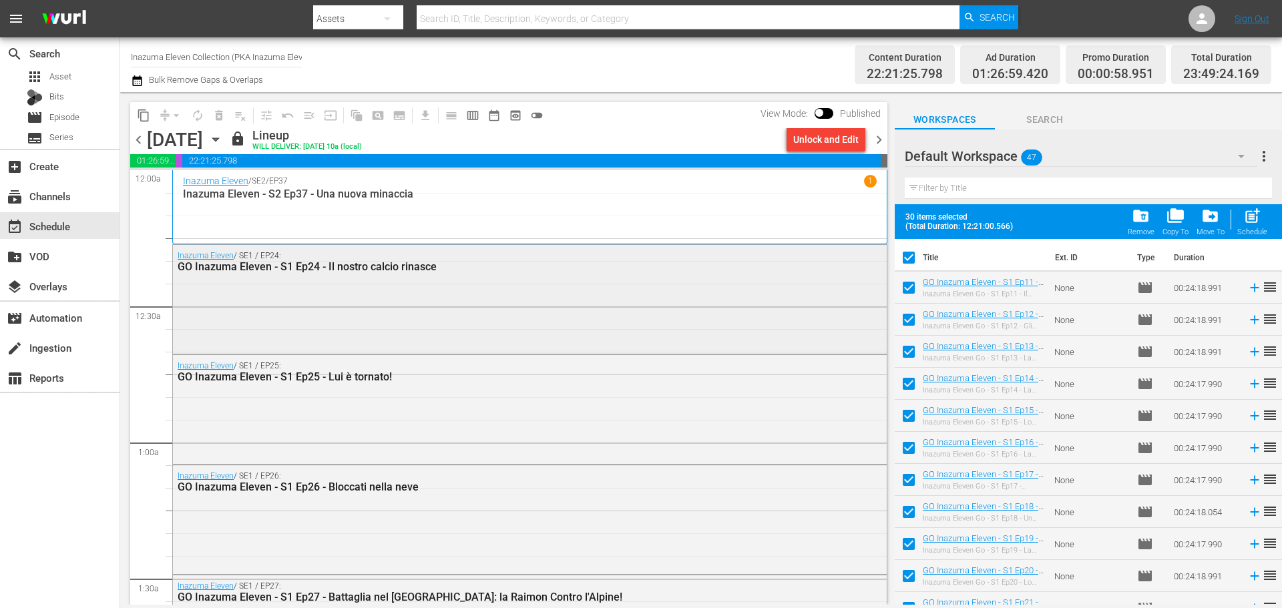
checkbox input "false"
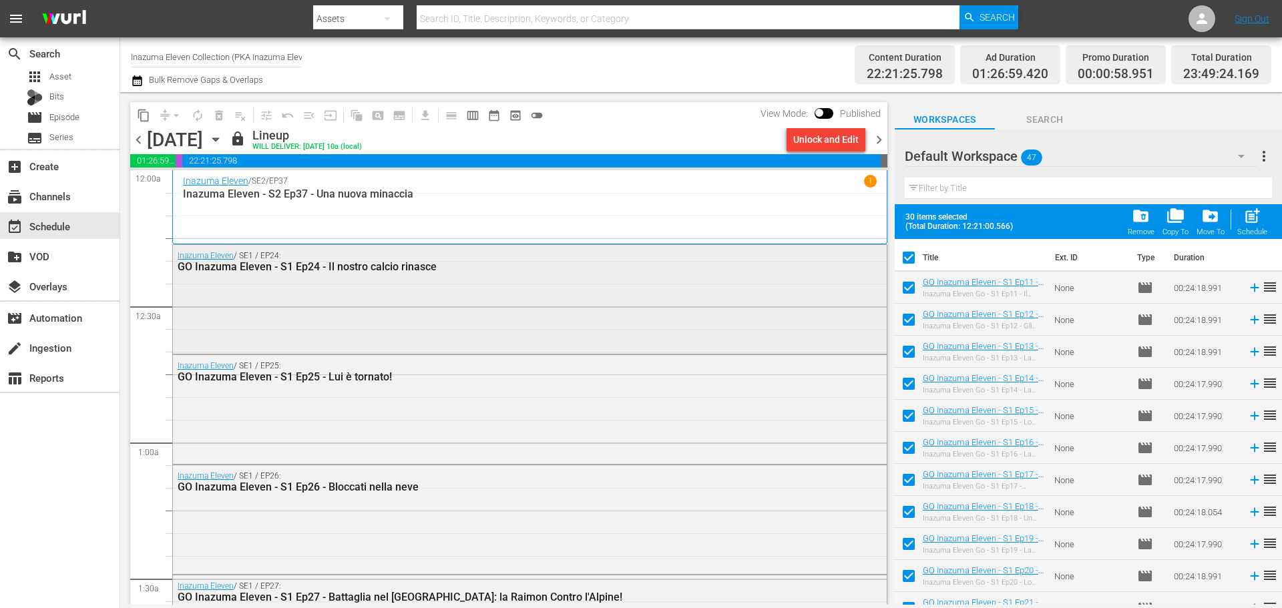
checkbox input "false"
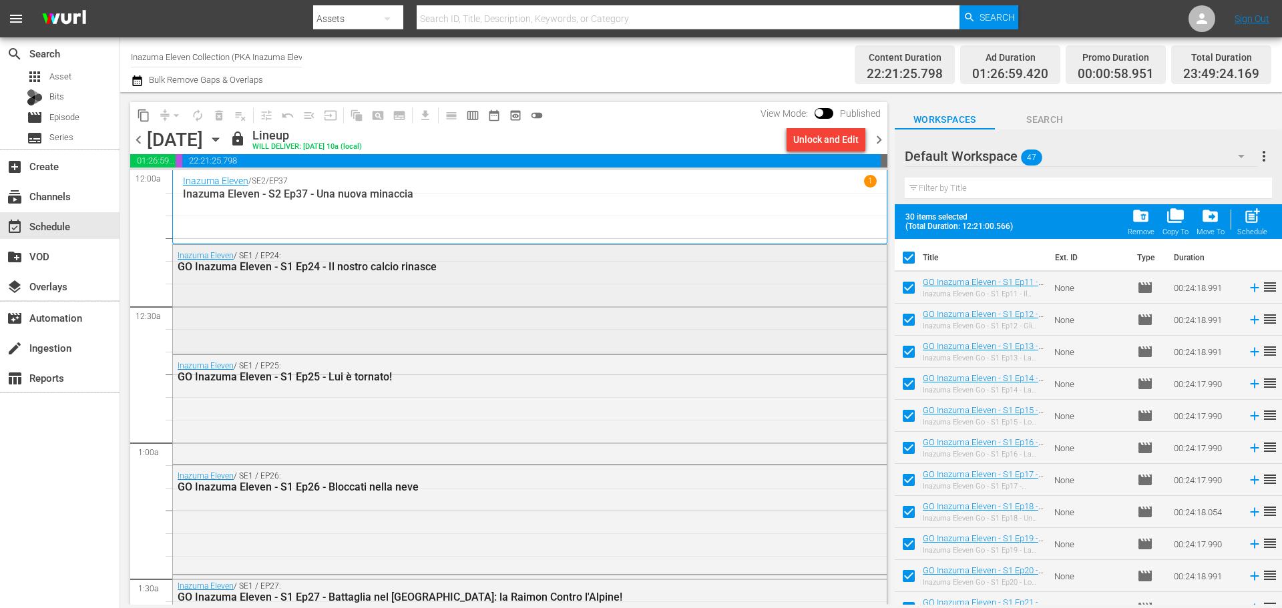
checkbox input "false"
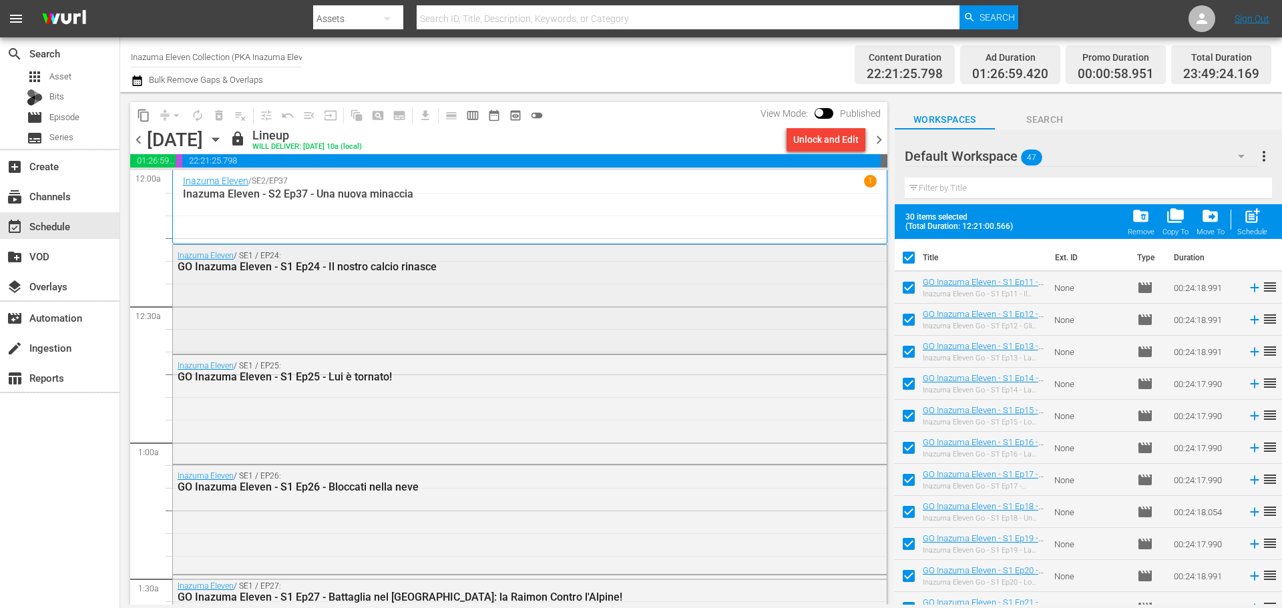
checkbox input "false"
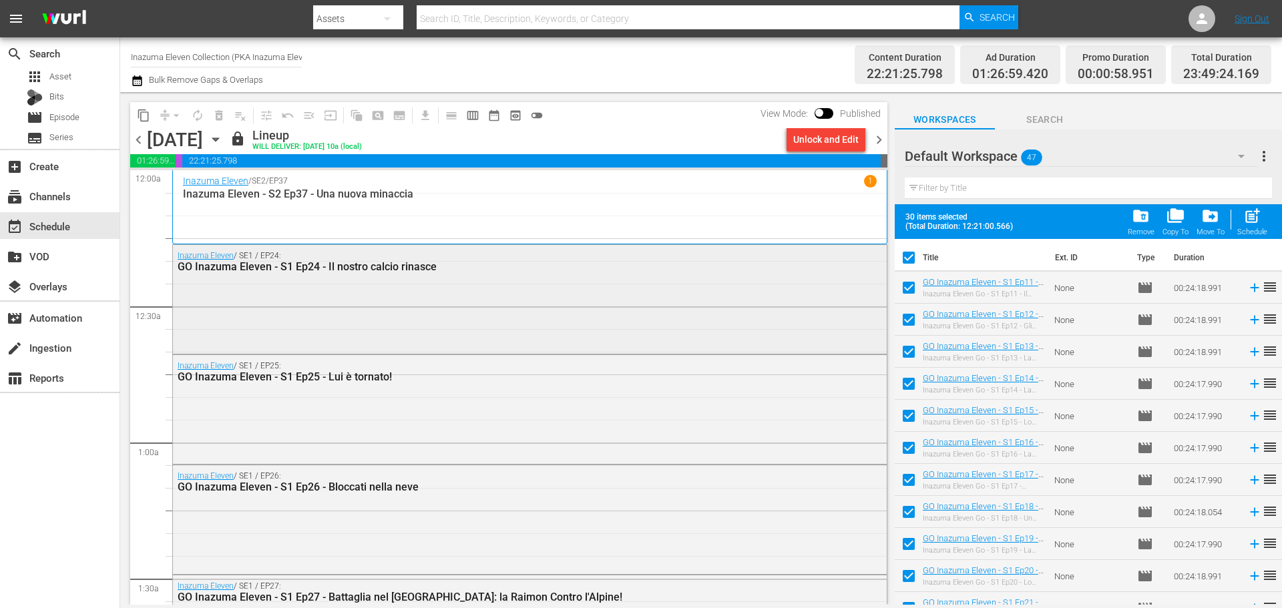
checkbox input "false"
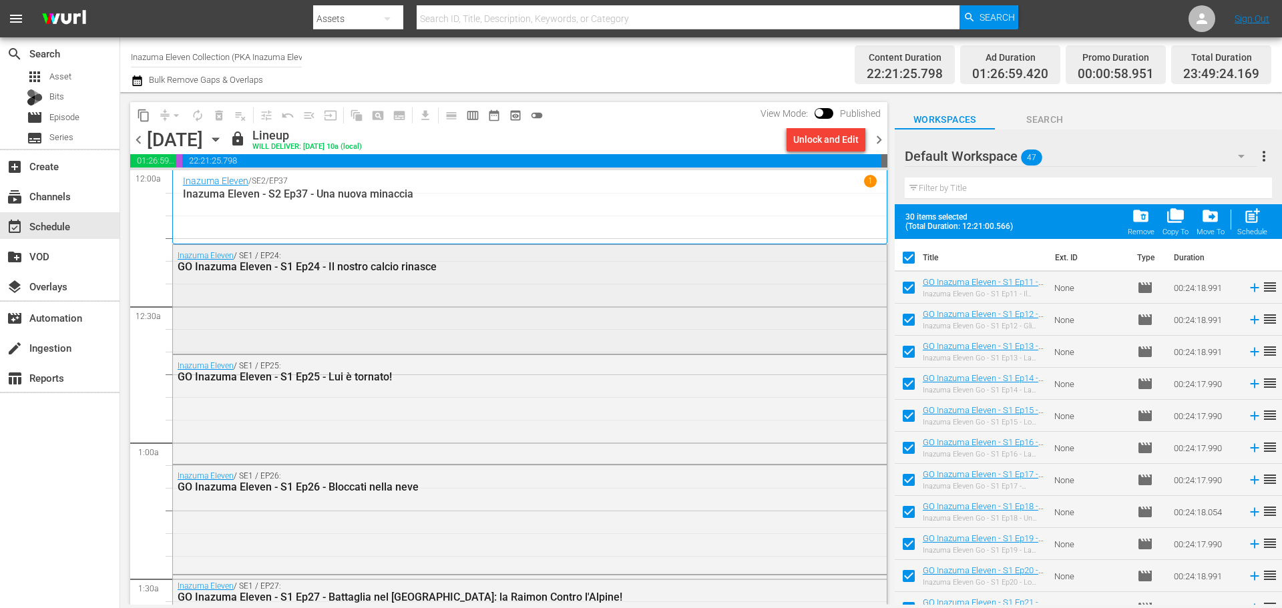
checkbox input "false"
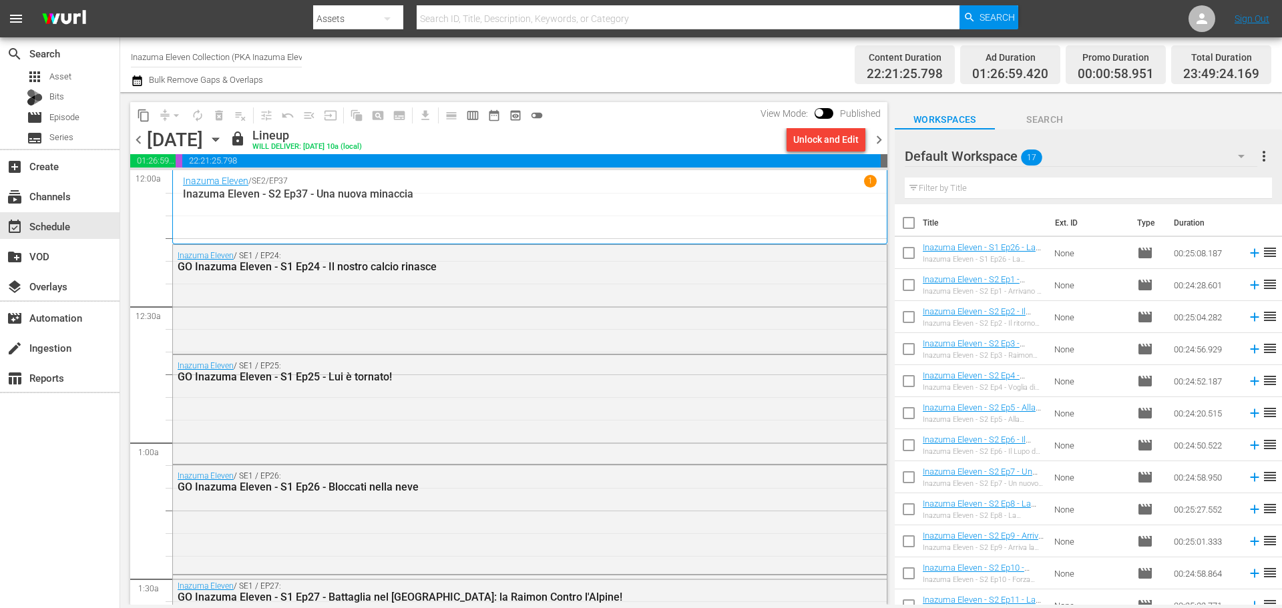
click at [908, 228] on input "checkbox" at bounding box center [908, 226] width 28 height 28
checkbox input "true"
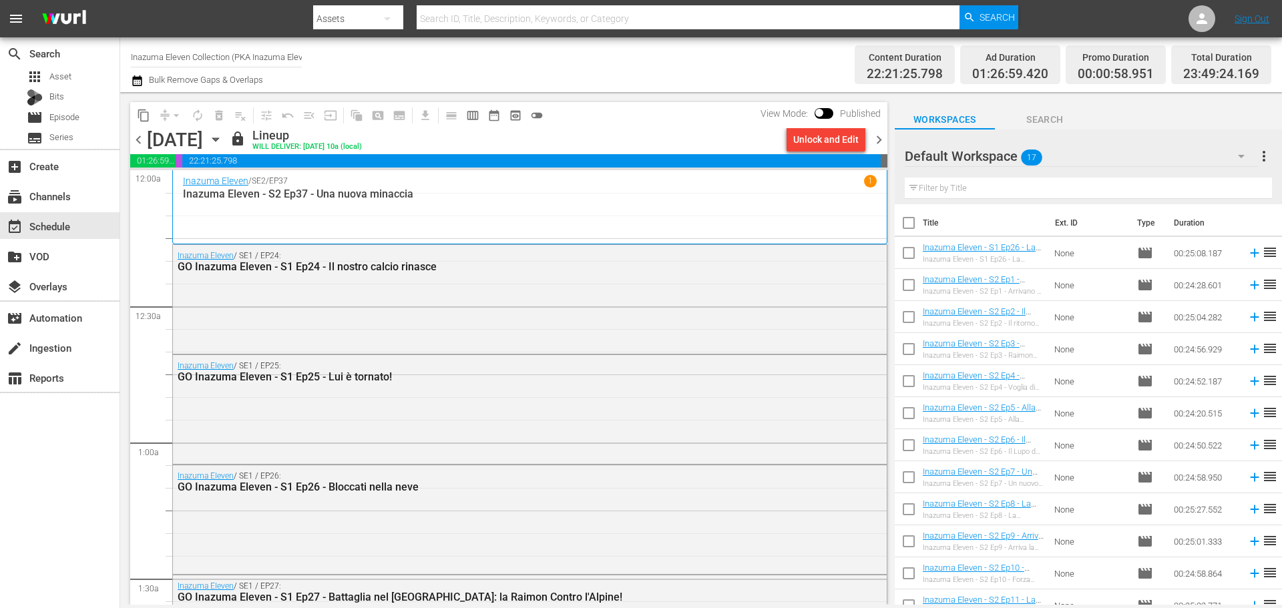
checkbox input "true"
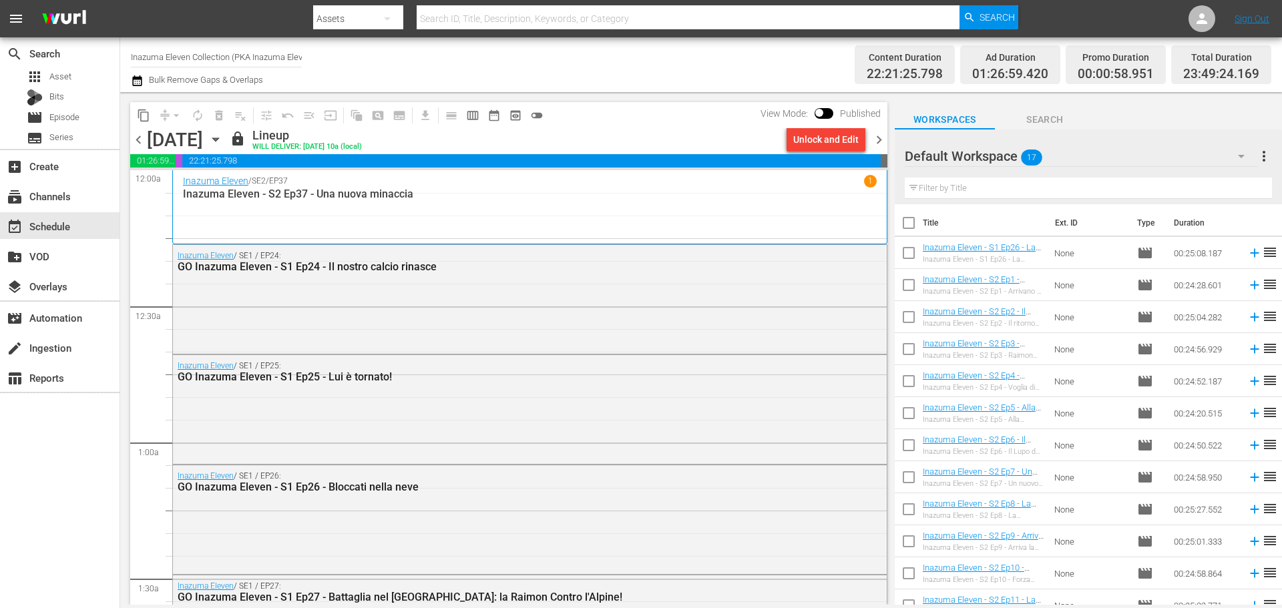
checkbox input "true"
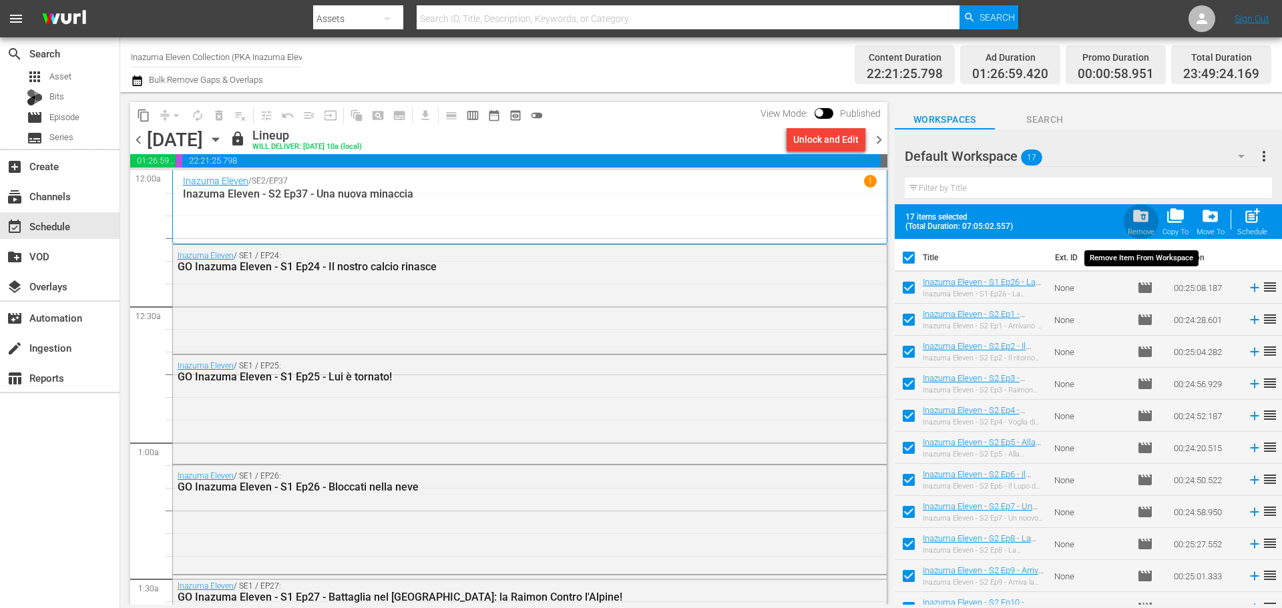
click at [1141, 228] on div "Remove" at bounding box center [1140, 232] width 27 height 9
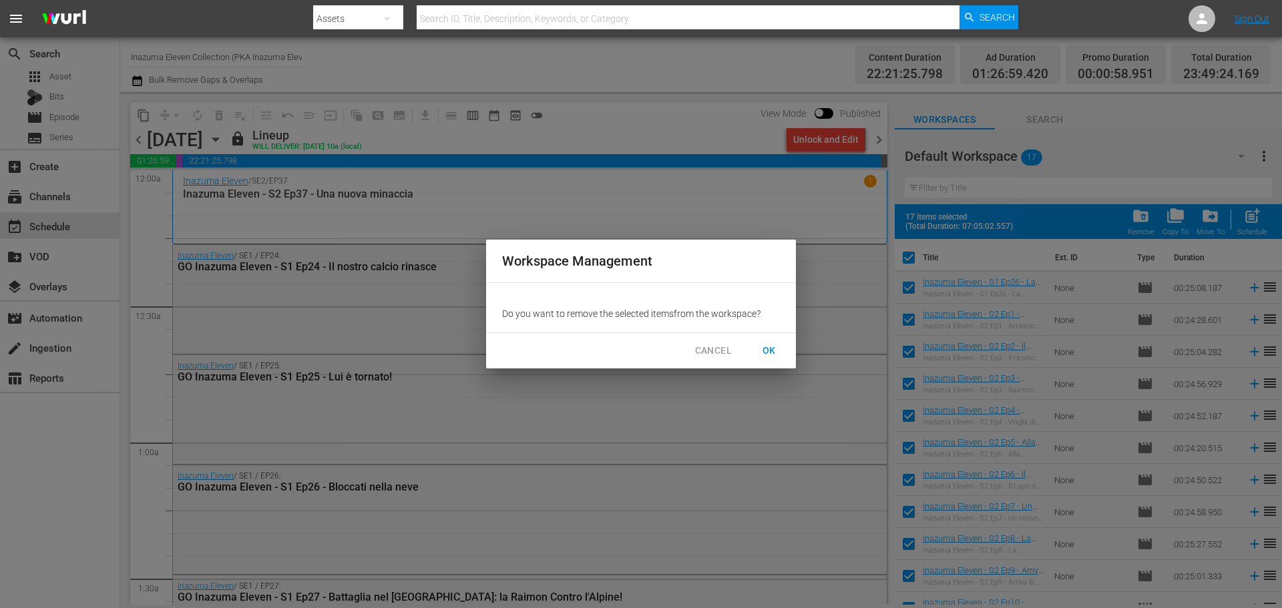
click at [782, 348] on button "OK" at bounding box center [769, 350] width 43 height 25
